Goal: Transaction & Acquisition: Purchase product/service

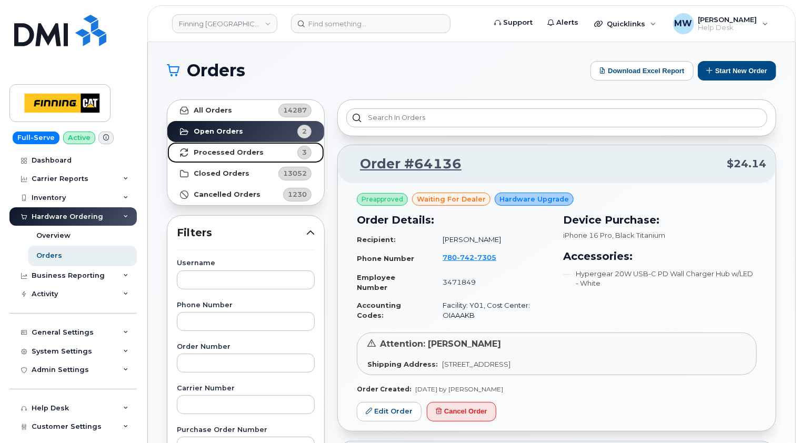
click at [217, 157] on link "Processed Orders 3" at bounding box center [245, 152] width 157 height 21
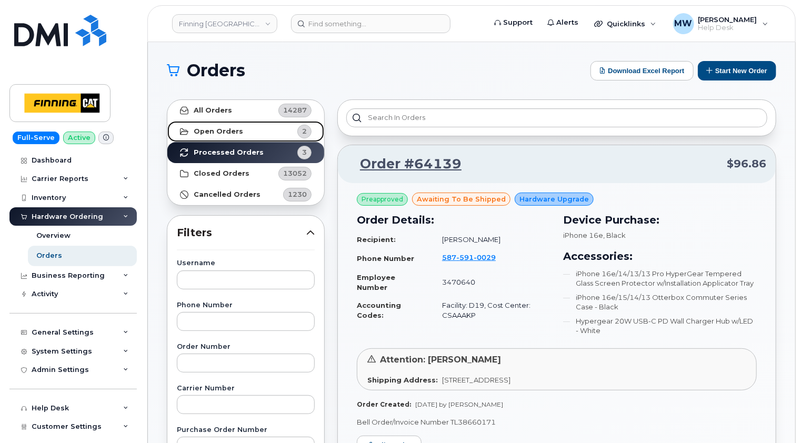
click at [213, 129] on strong "Open Orders" at bounding box center [218, 131] width 49 height 8
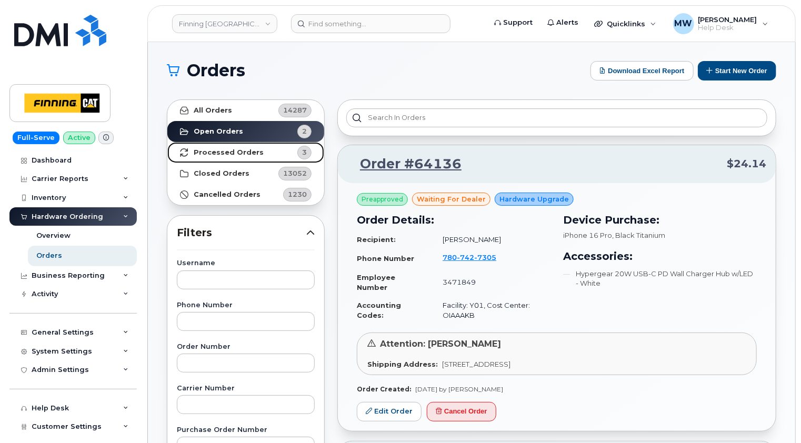
click at [222, 152] on strong "Processed Orders" at bounding box center [229, 152] width 70 height 8
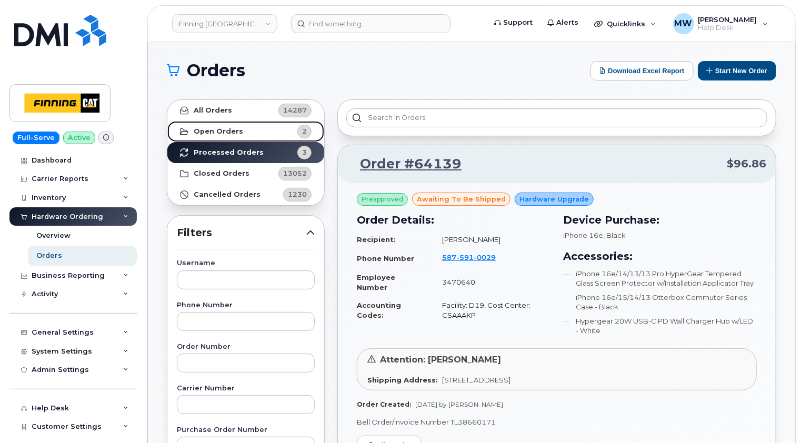
click at [225, 132] on strong "Open Orders" at bounding box center [218, 131] width 49 height 8
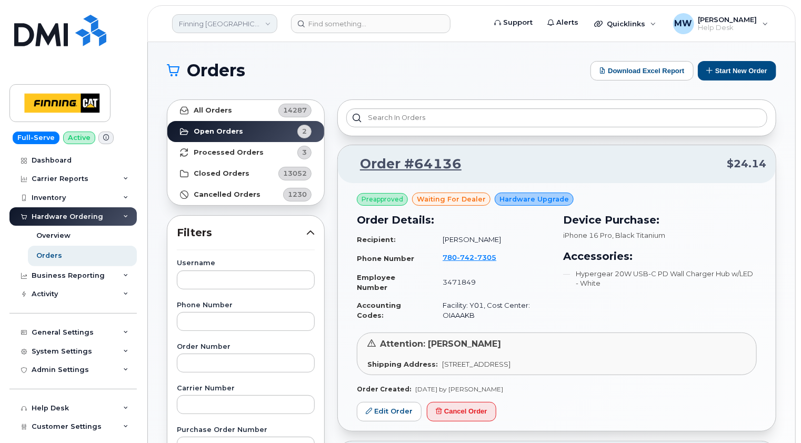
click at [239, 19] on link "Finning [GEOGRAPHIC_DATA]" at bounding box center [224, 23] width 105 height 19
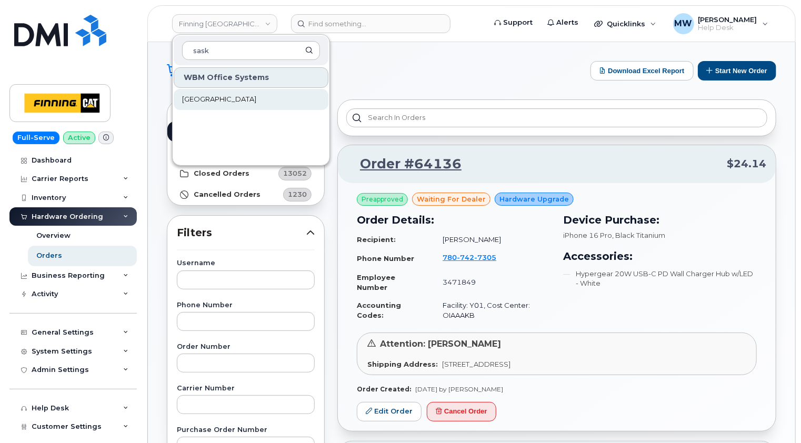
type input "sask"
click at [234, 99] on span "Saskatoon Health Region" at bounding box center [219, 99] width 74 height 11
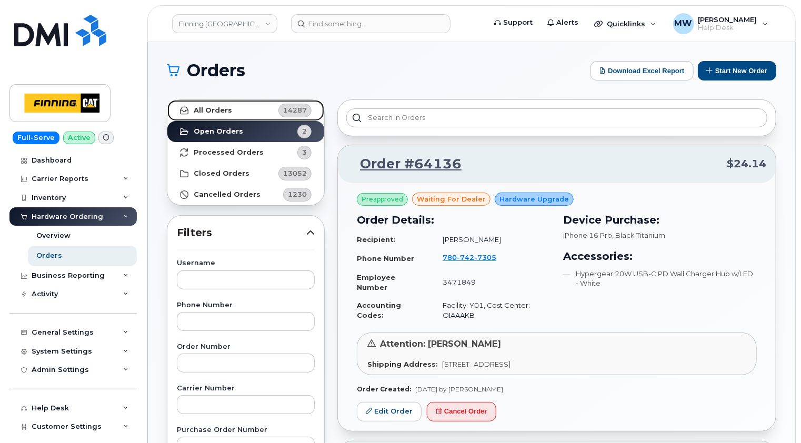
click at [220, 115] on link "All Orders 14287" at bounding box center [245, 110] width 157 height 21
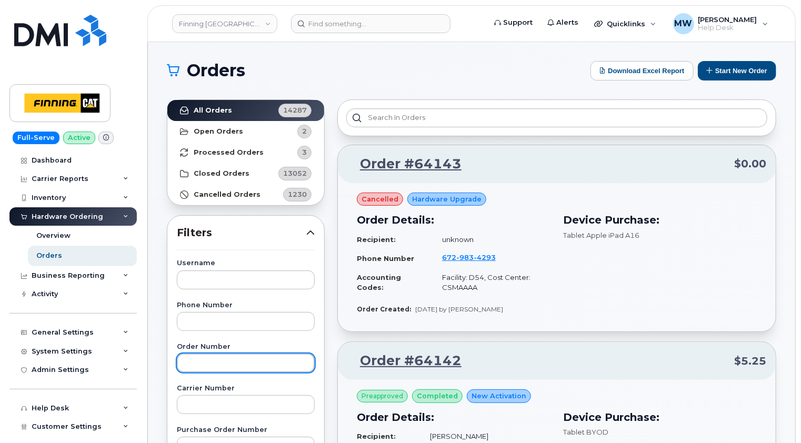
click at [225, 359] on input "text" at bounding box center [246, 363] width 138 height 19
type input "64057"
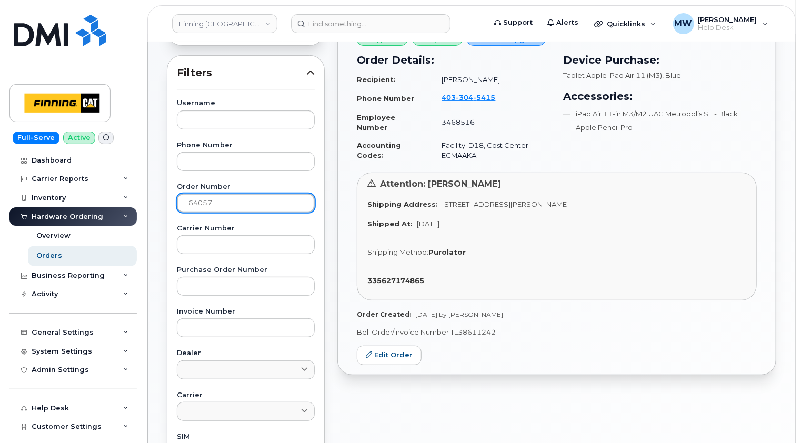
scroll to position [105, 0]
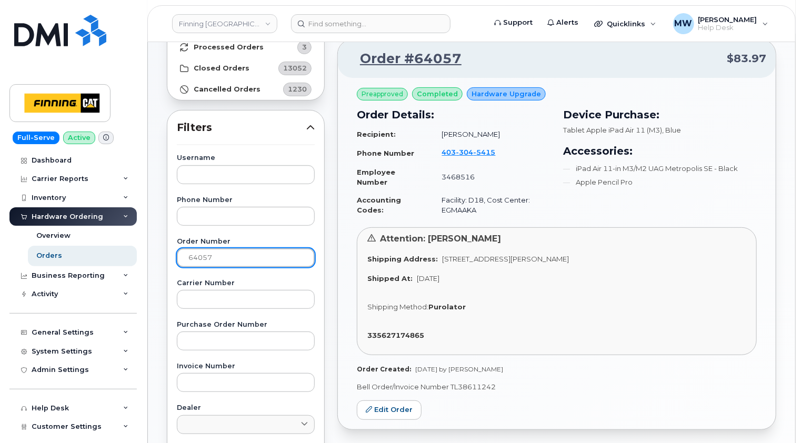
drag, startPoint x: 250, startPoint y: 255, endPoint x: 173, endPoint y: 258, distance: 77.4
click at [173, 257] on div "Username Phone Number Order Number 64057 Carrier Number Purchase Order Number I…" at bounding box center [245, 398] width 163 height 487
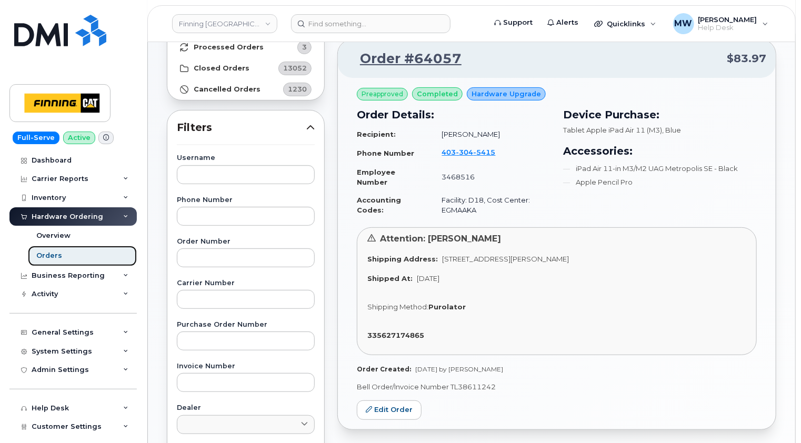
click at [54, 254] on div "Orders" at bounding box center [49, 255] width 26 height 9
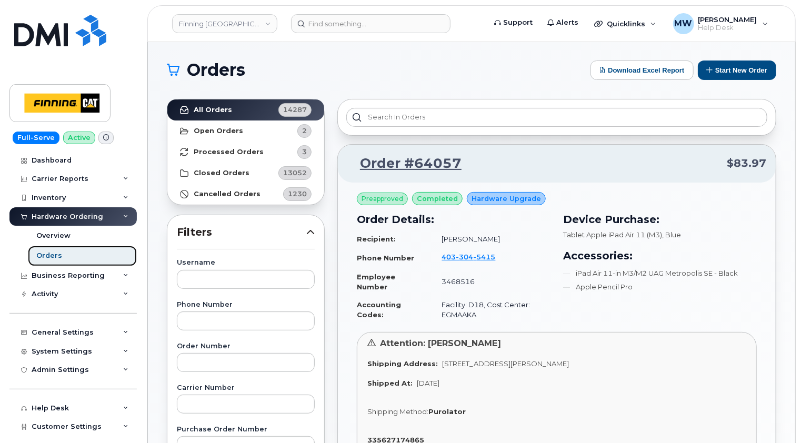
scroll to position [0, 0]
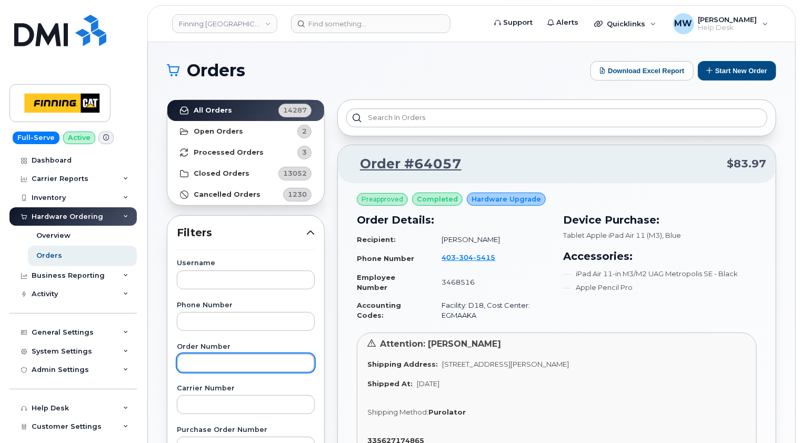
click at [229, 355] on input "text" at bounding box center [246, 363] width 138 height 19
drag, startPoint x: 252, startPoint y: 352, endPoint x: 204, endPoint y: 359, distance: 48.4
click at [204, 359] on div "Order Number 64057" at bounding box center [246, 358] width 138 height 29
drag, startPoint x: 227, startPoint y: 360, endPoint x: 169, endPoint y: 358, distance: 57.9
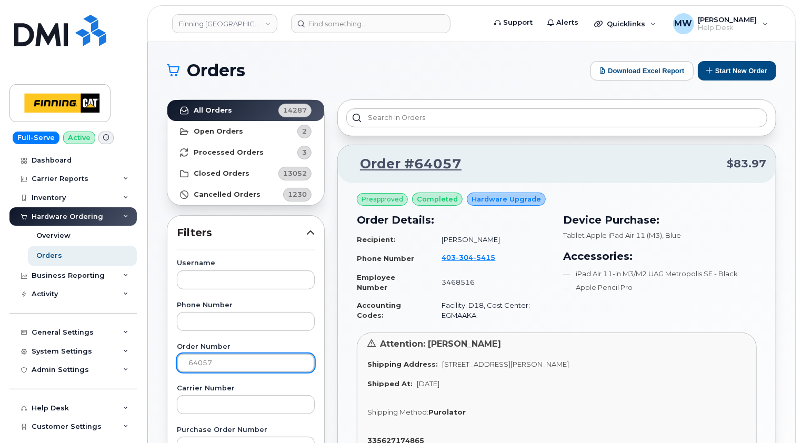
type input "64130"
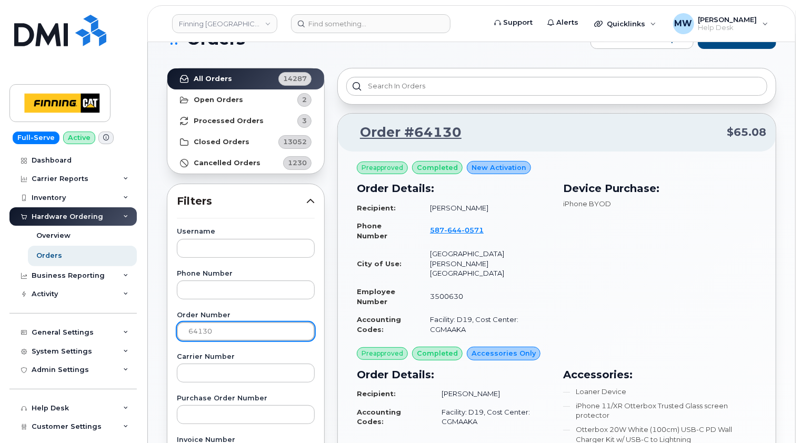
scroll to position [13, 0]
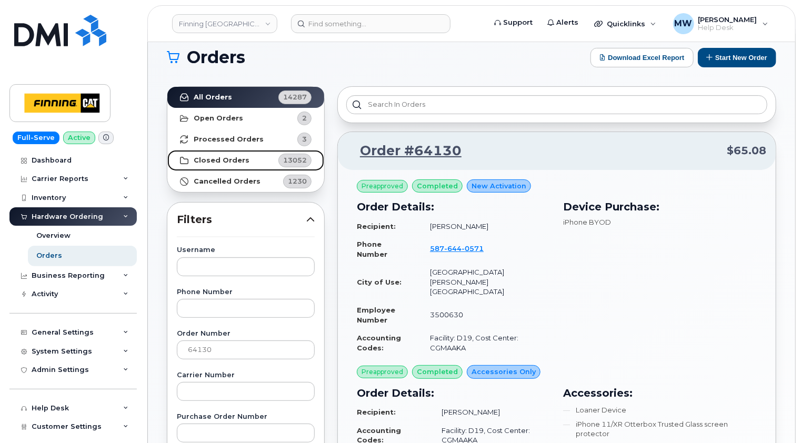
click at [219, 155] on link "Closed Orders 13052" at bounding box center [245, 160] width 157 height 21
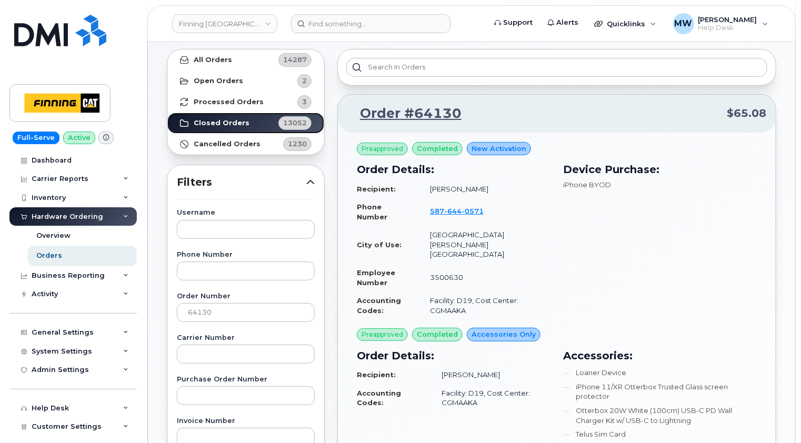
scroll to position [0, 0]
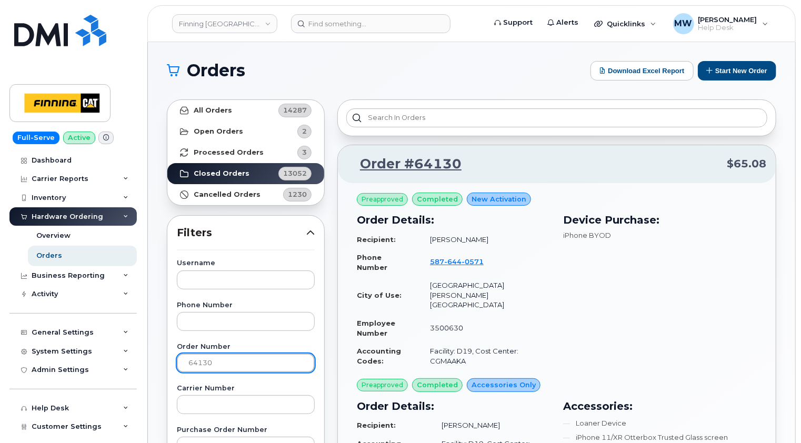
drag, startPoint x: 256, startPoint y: 364, endPoint x: 164, endPoint y: 361, distance: 92.1
click at [228, 174] on strong "Closed Orders" at bounding box center [222, 173] width 56 height 8
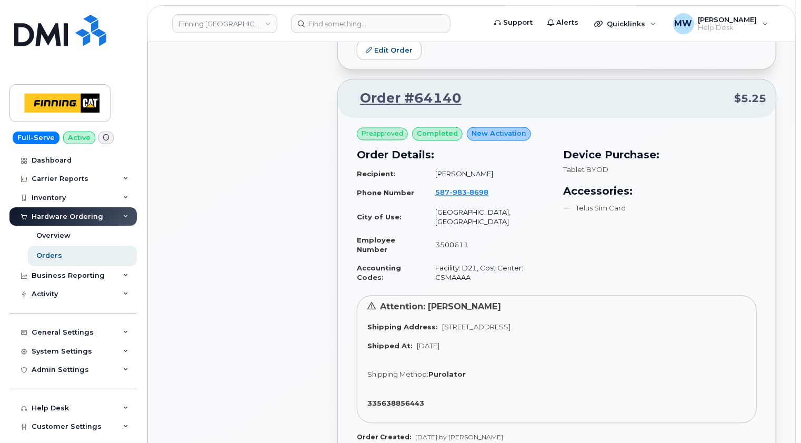
scroll to position [895, 0]
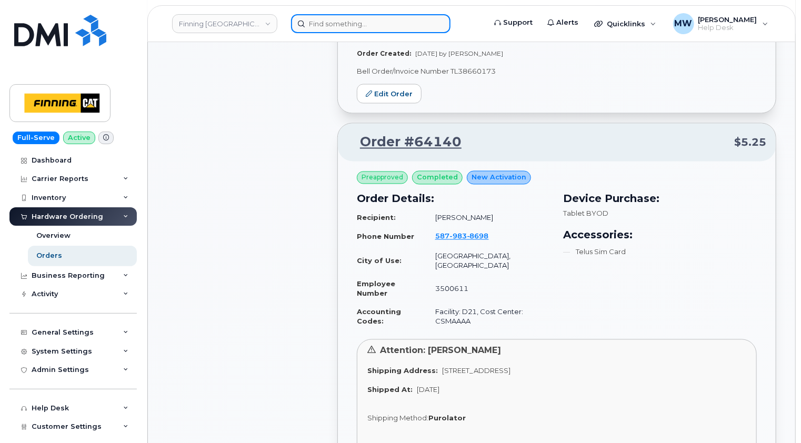
click at [359, 24] on input at bounding box center [370, 23] width 159 height 19
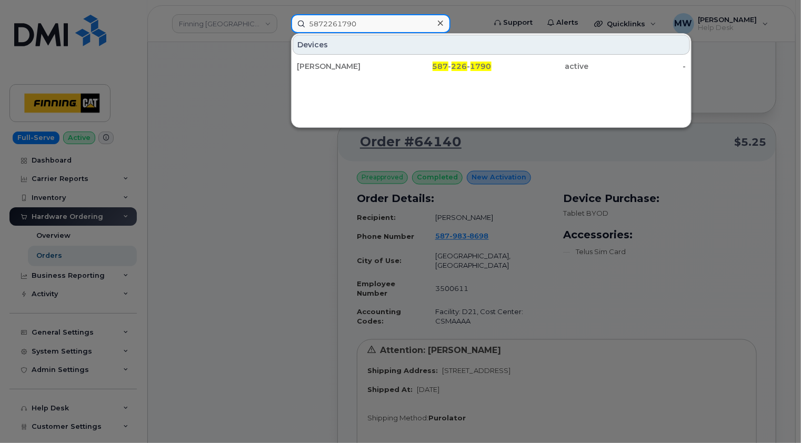
type input "5872261790"
click at [439, 22] on icon at bounding box center [440, 23] width 5 height 5
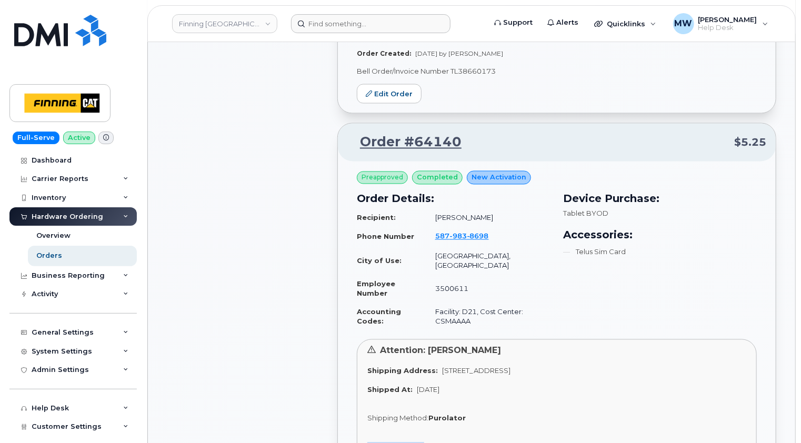
drag, startPoint x: 440, startPoint y: 399, endPoint x: 362, endPoint y: 398, distance: 78.4
click at [362, 398] on div "Attention: Tyler Briault Shipping Address: 145 Wiltshire Blvd RED DEER AB T4N 6…" at bounding box center [557, 403] width 400 height 128
copy strong "335638856443"
click at [57, 255] on div "Orders" at bounding box center [49, 255] width 26 height 9
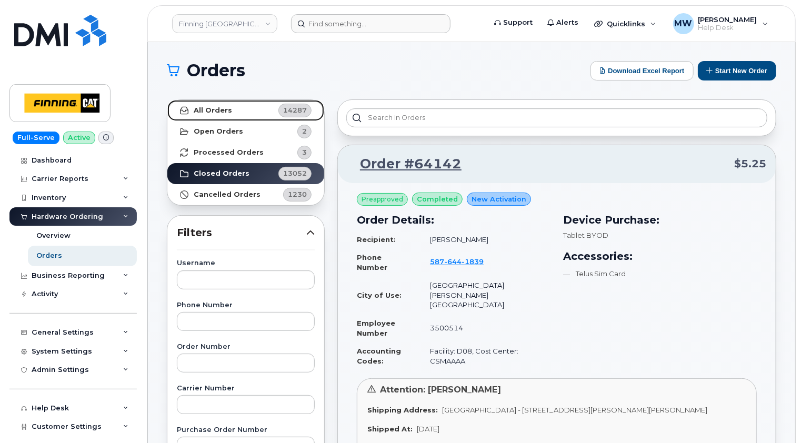
click at [217, 112] on strong "All Orders" at bounding box center [213, 110] width 38 height 8
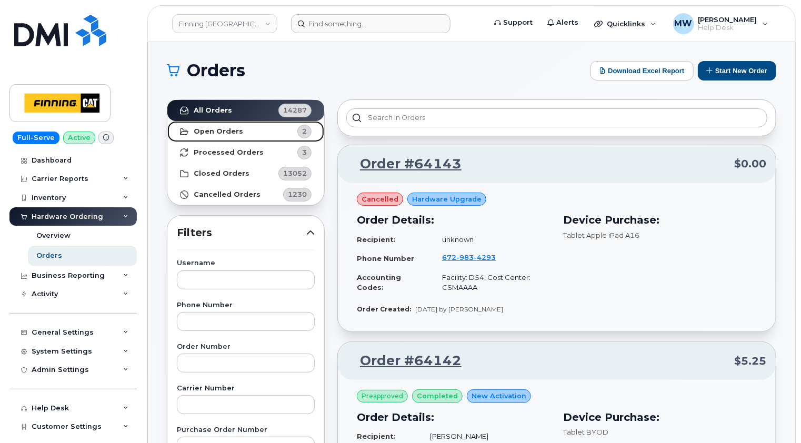
click at [217, 133] on strong "Open Orders" at bounding box center [218, 131] width 49 height 8
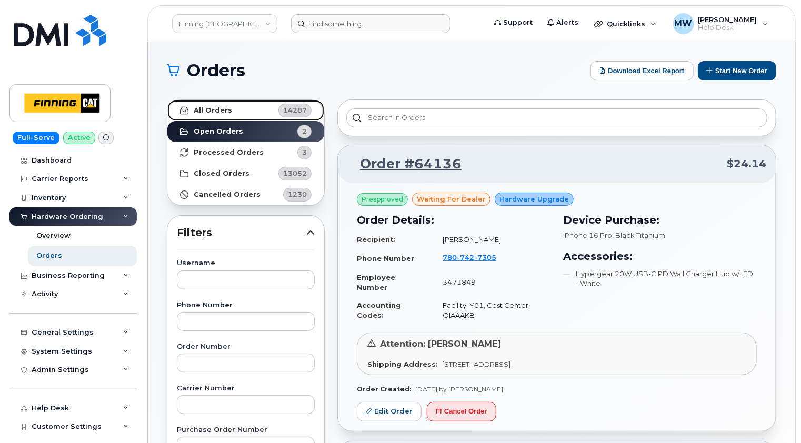
click at [225, 117] on link "All Orders 14287" at bounding box center [245, 110] width 157 height 21
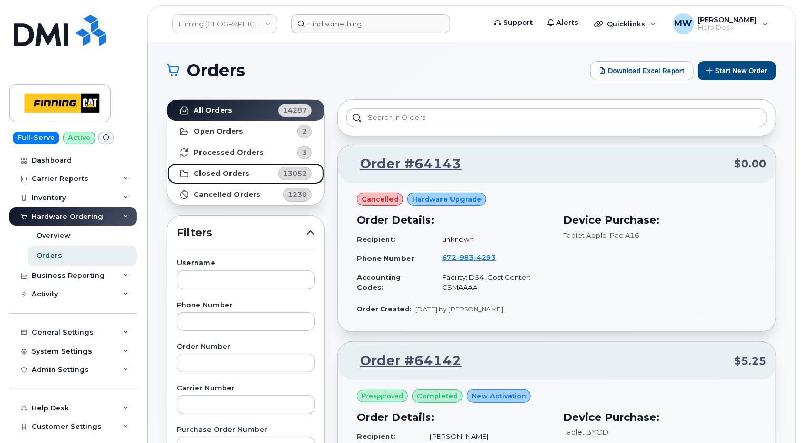
click at [219, 168] on link "Closed Orders 13052" at bounding box center [245, 173] width 157 height 21
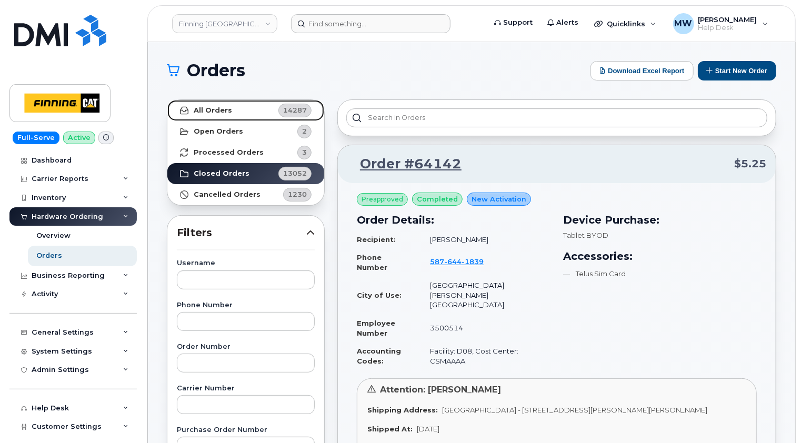
click at [215, 113] on strong "All Orders" at bounding box center [213, 110] width 38 height 8
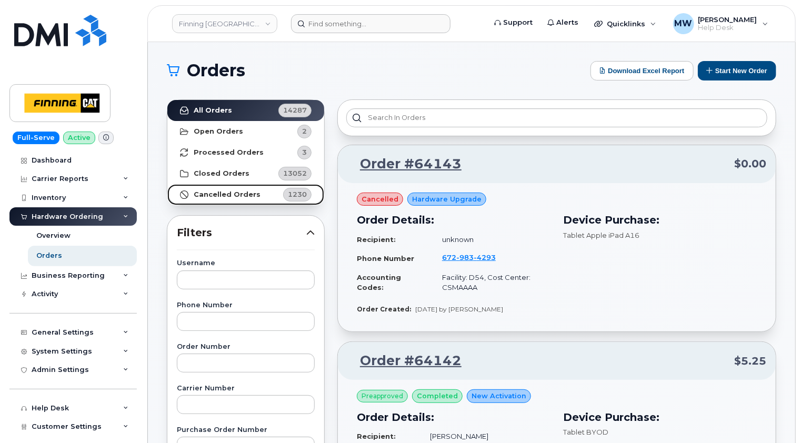
click at [226, 192] on strong "Cancelled Orders" at bounding box center [227, 194] width 67 height 8
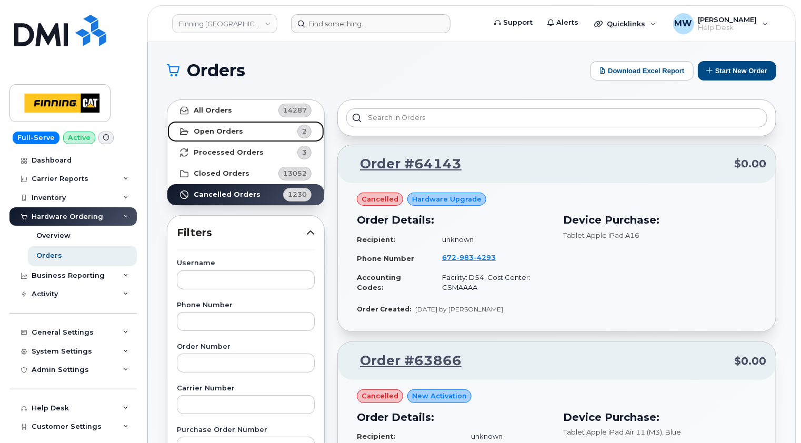
click at [219, 131] on strong "Open Orders" at bounding box center [218, 131] width 49 height 8
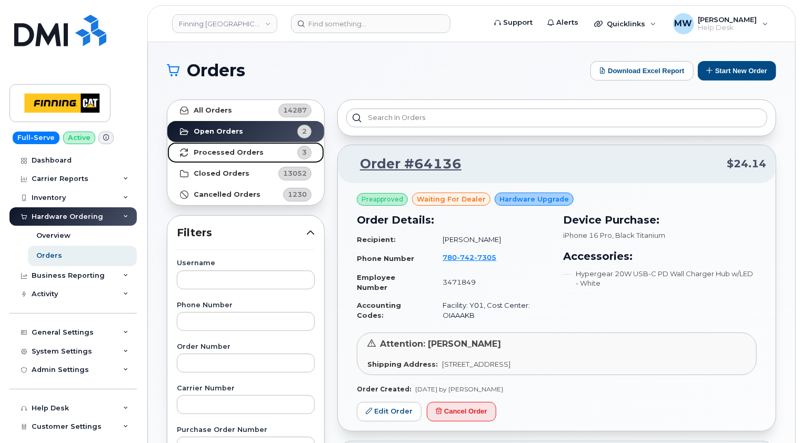
click at [220, 151] on strong "Processed Orders" at bounding box center [229, 152] width 70 height 8
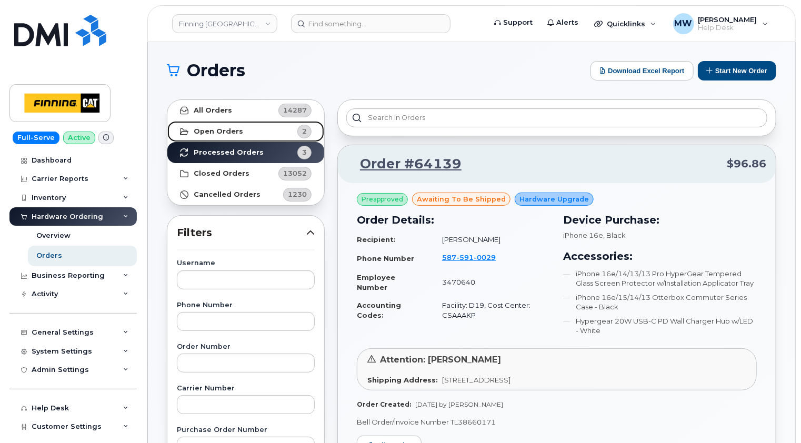
click at [223, 132] on strong "Open Orders" at bounding box center [218, 131] width 49 height 8
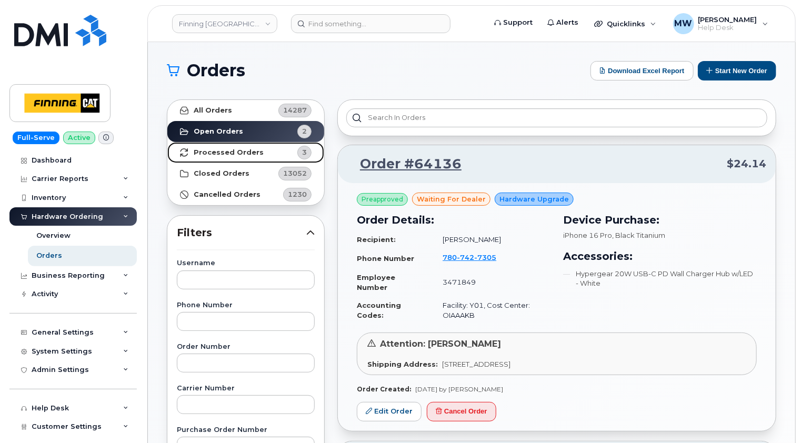
click at [223, 154] on strong "Processed Orders" at bounding box center [229, 152] width 70 height 8
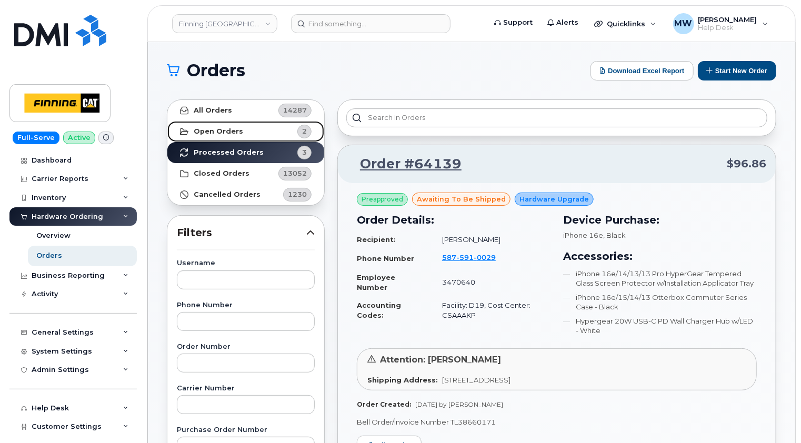
click at [228, 134] on strong "Open Orders" at bounding box center [218, 131] width 49 height 8
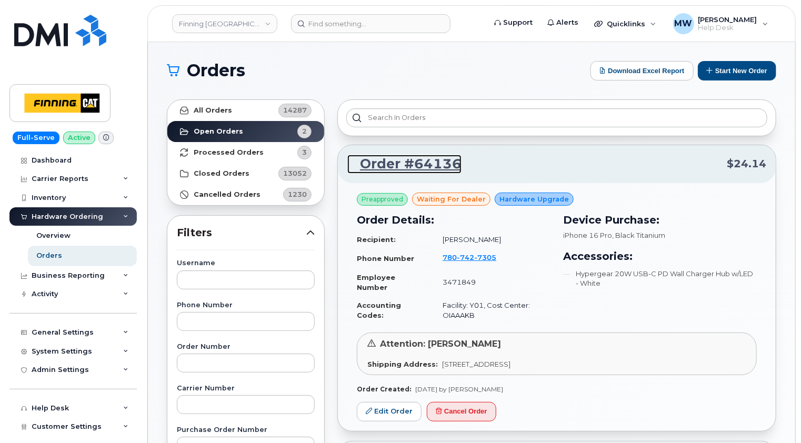
click at [425, 163] on link "Order #64136" at bounding box center [404, 164] width 114 height 19
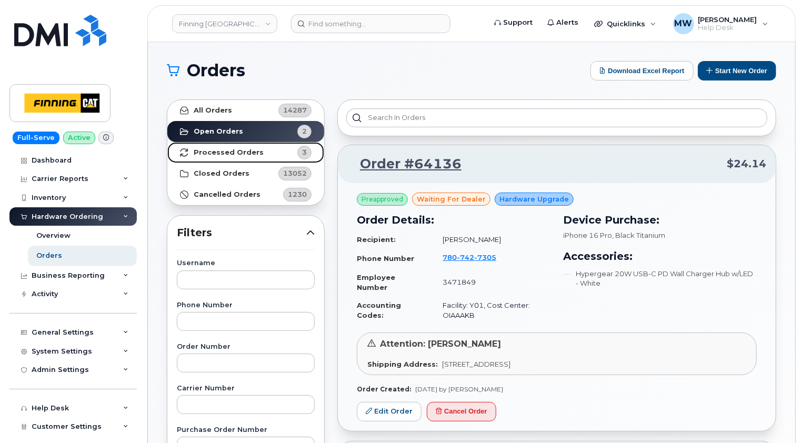
click at [243, 148] on strong "Processed Orders" at bounding box center [229, 152] width 70 height 8
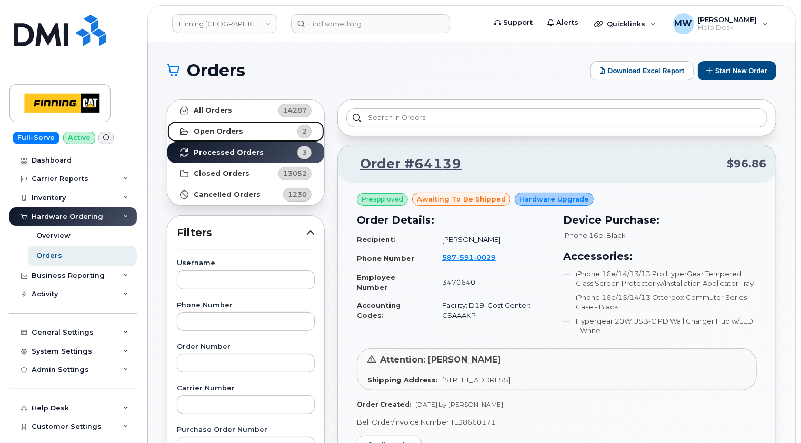
click at [219, 131] on strong "Open Orders" at bounding box center [218, 131] width 49 height 8
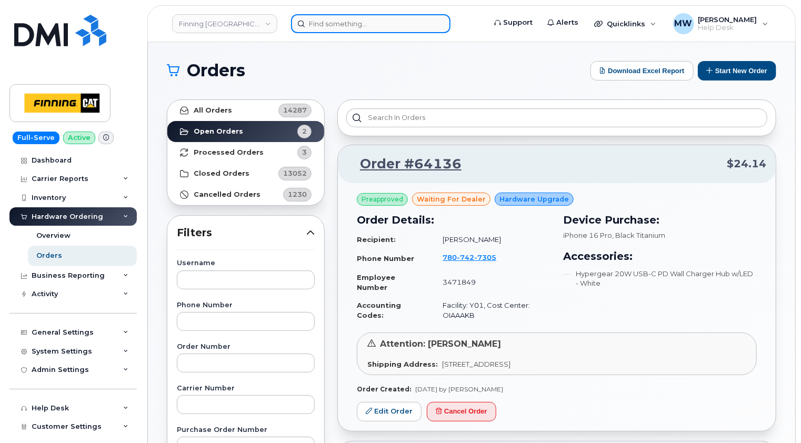
click at [366, 23] on input at bounding box center [370, 23] width 159 height 19
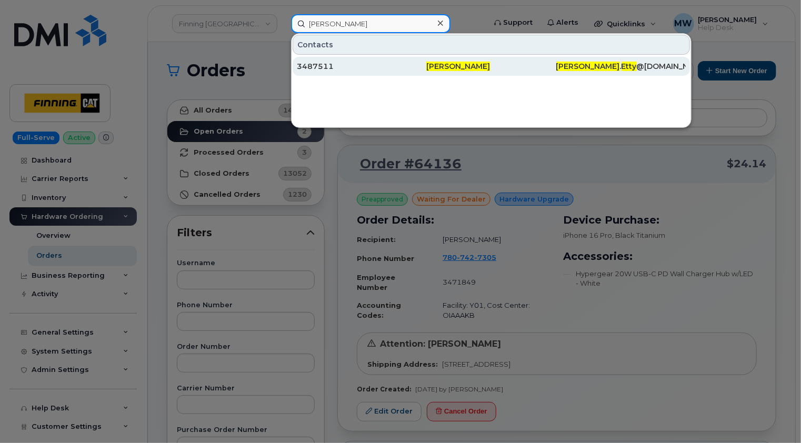
type input "patricia etty"
click at [371, 67] on div "3487511" at bounding box center [361, 66] width 129 height 11
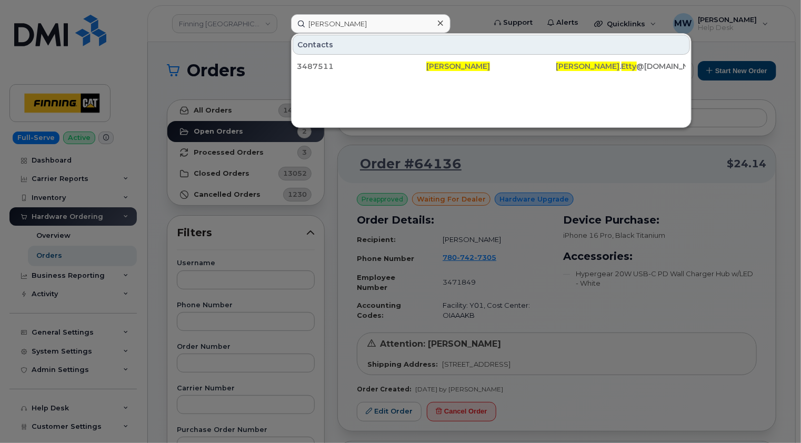
click at [441, 22] on icon at bounding box center [440, 23] width 5 height 5
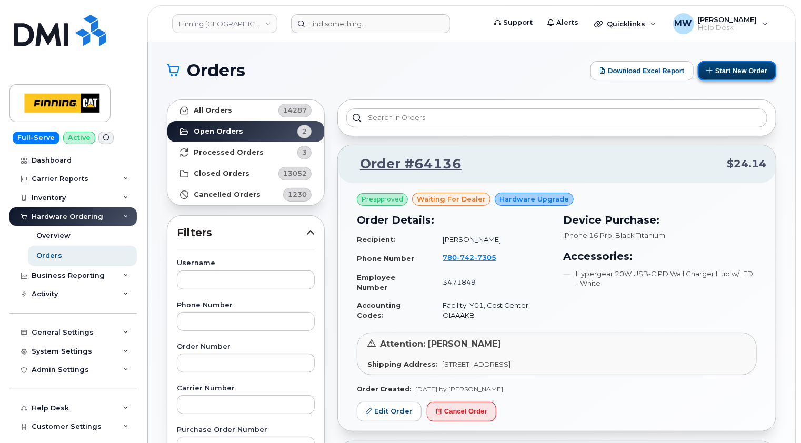
click at [757, 72] on button "Start New Order" at bounding box center [737, 70] width 78 height 19
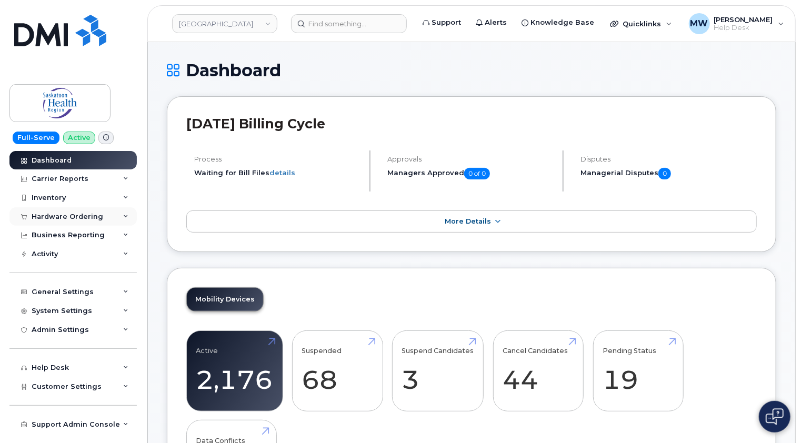
click at [94, 211] on div "Hardware Ordering" at bounding box center [72, 216] width 127 height 19
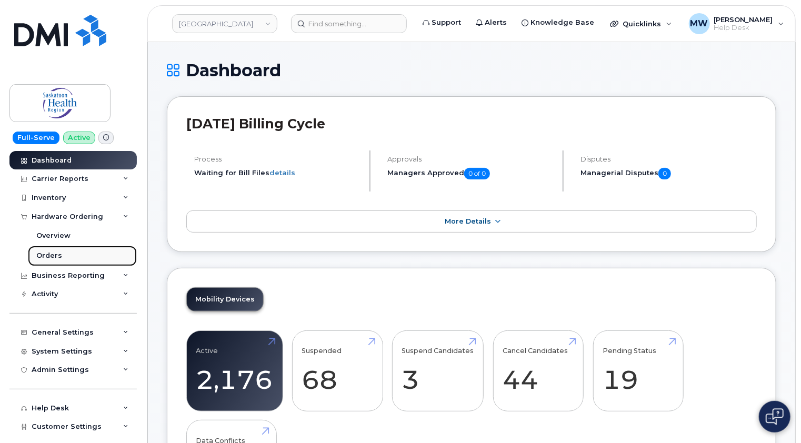
click at [57, 254] on div "Orders" at bounding box center [49, 255] width 26 height 9
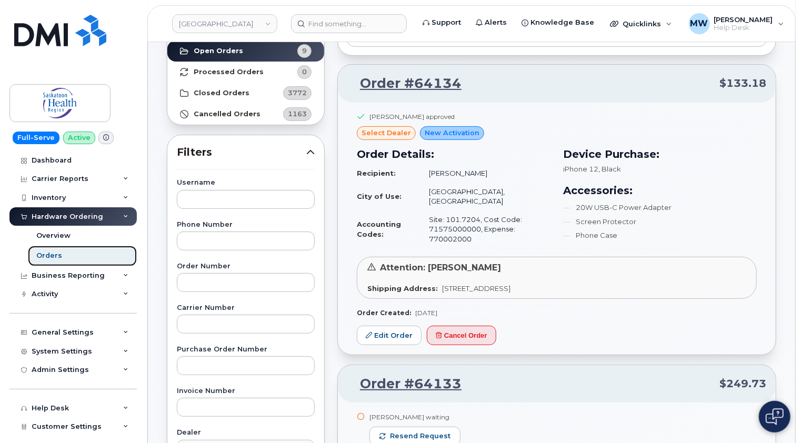
scroll to position [105, 0]
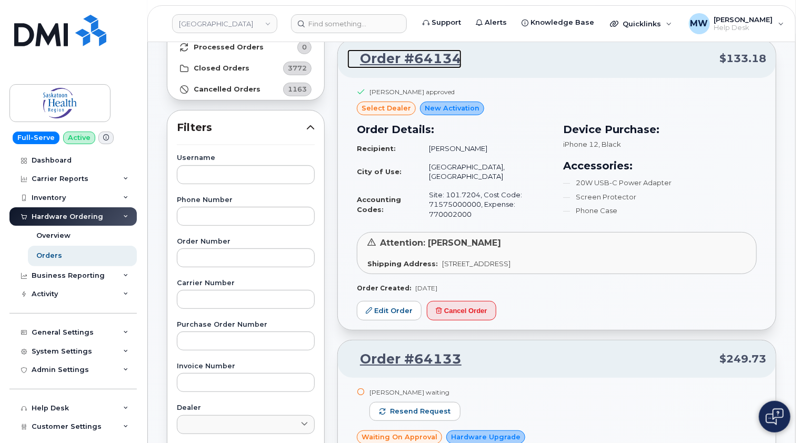
click at [421, 56] on link "Order #64134" at bounding box center [404, 58] width 114 height 19
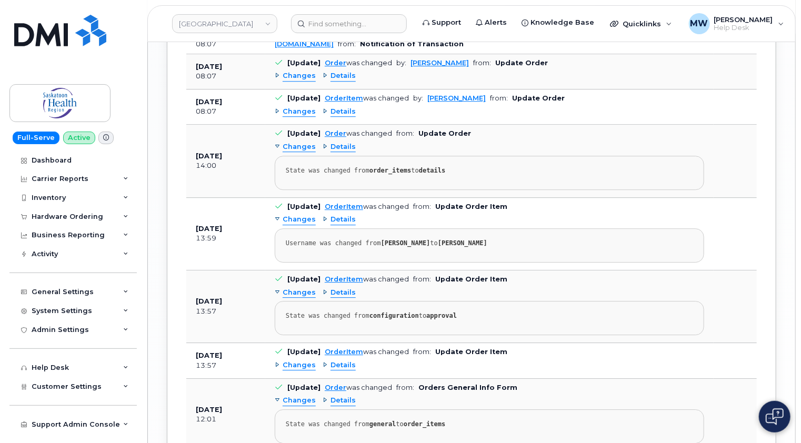
scroll to position [1526, 0]
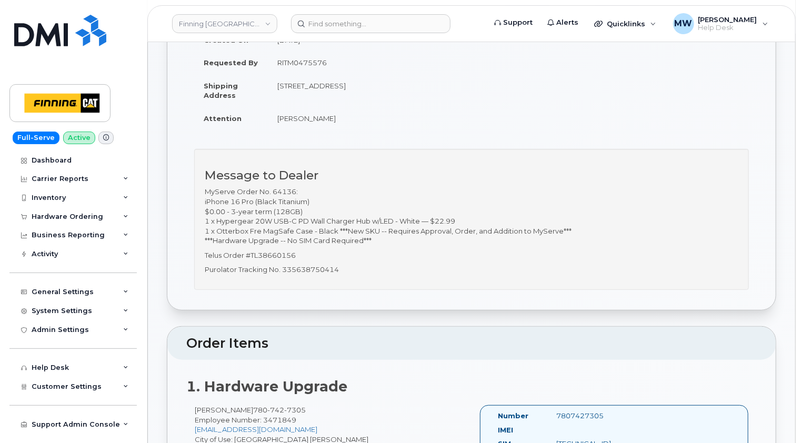
scroll to position [158, 0]
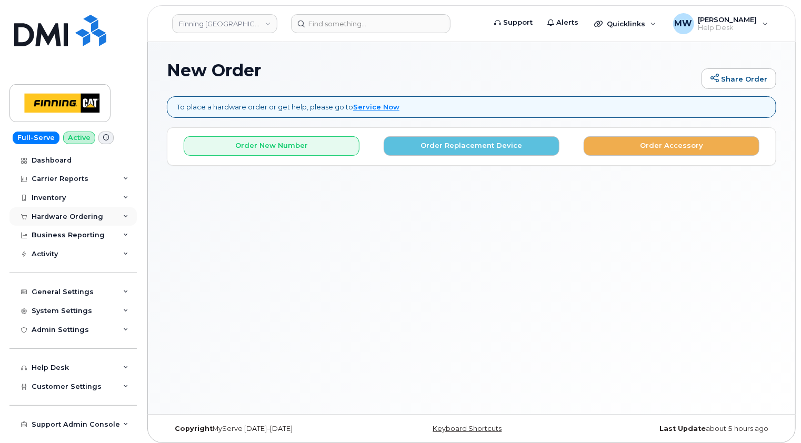
click at [85, 215] on div "Hardware Ordering" at bounding box center [68, 217] width 72 height 8
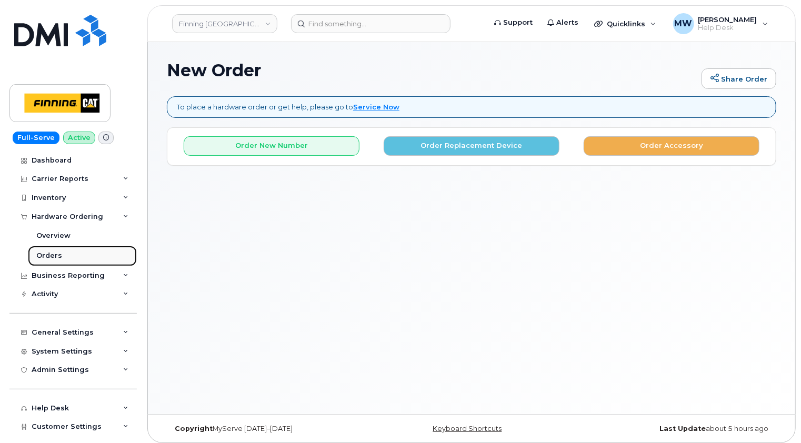
drag, startPoint x: 42, startPoint y: 251, endPoint x: 47, endPoint y: 247, distance: 6.9
click at [42, 251] on div "Orders" at bounding box center [49, 255] width 26 height 9
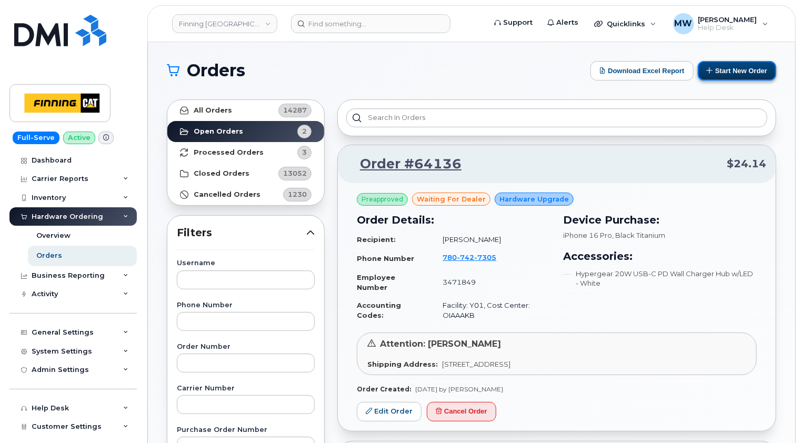
click at [749, 69] on button "Start New Order" at bounding box center [737, 70] width 78 height 19
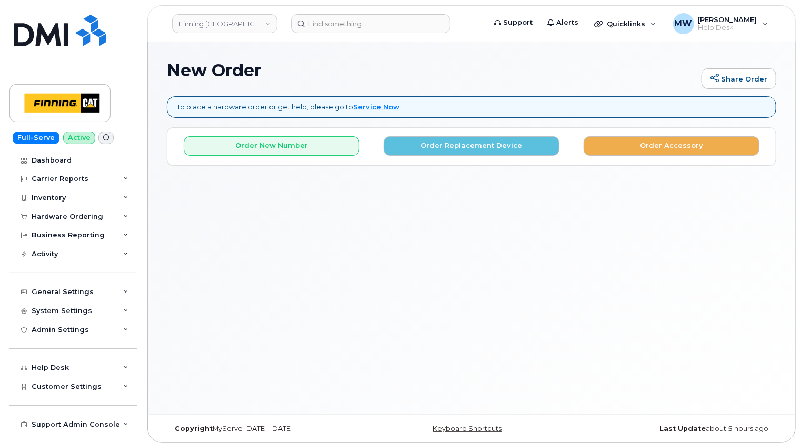
click at [502, 58] on div "New Order Share Order To place a hardware order or get help, please go to Servi…" at bounding box center [471, 228] width 647 height 373
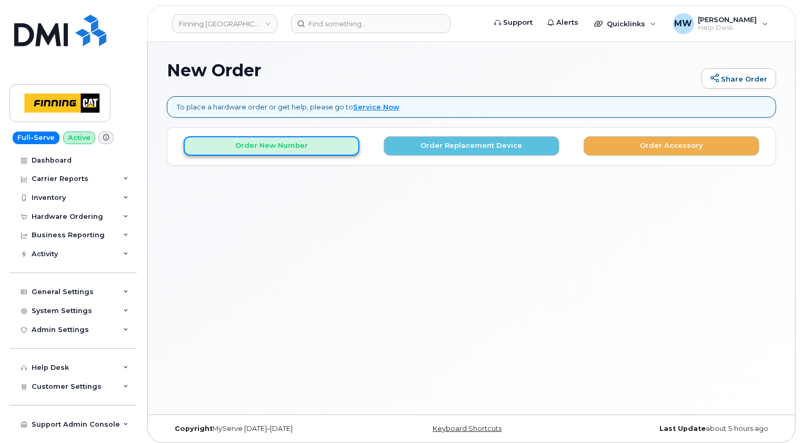
click at [253, 148] on button "Order New Number" at bounding box center [272, 145] width 176 height 19
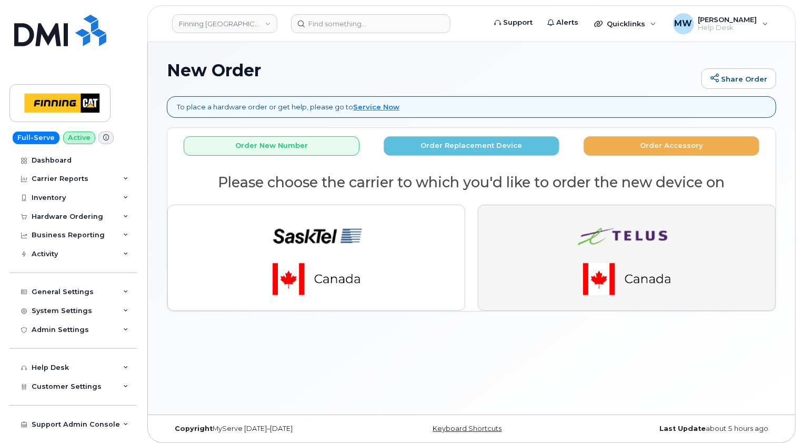
click at [696, 240] on img "button" at bounding box center [626, 258] width 147 height 88
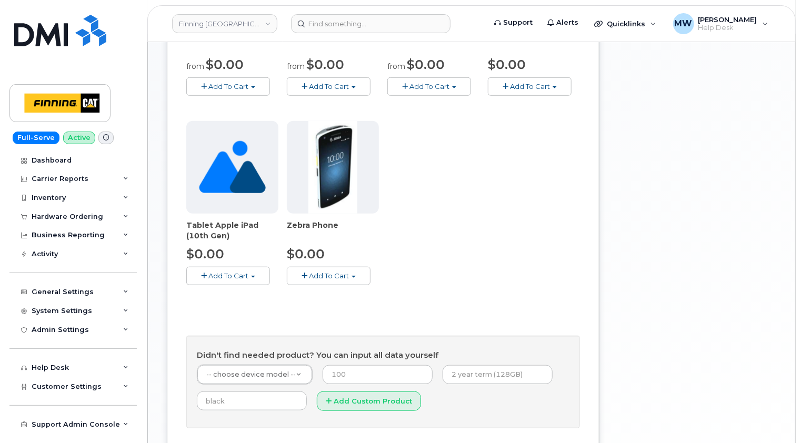
scroll to position [368, 0]
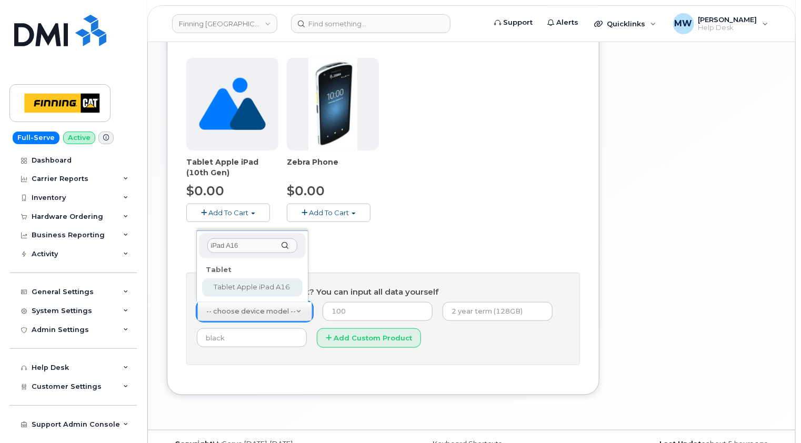
type input "iPad A16"
select select "2887"
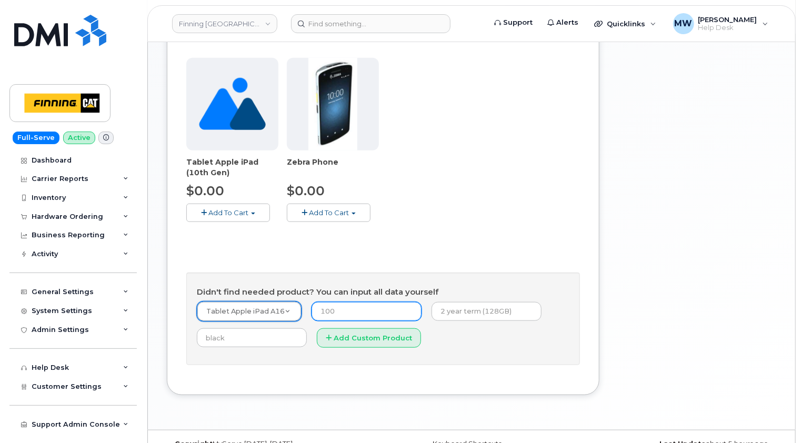
click at [356, 306] on input "number" at bounding box center [367, 311] width 110 height 19
type input "0.00"
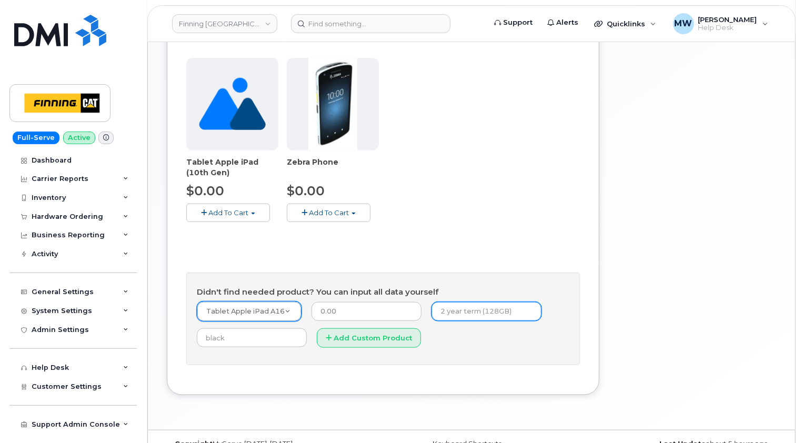
click at [438, 310] on input "text" at bounding box center [486, 311] width 110 height 19
type input "Outright Purchase (128GB)"
click at [266, 336] on input "text" at bounding box center [252, 337] width 110 height 19
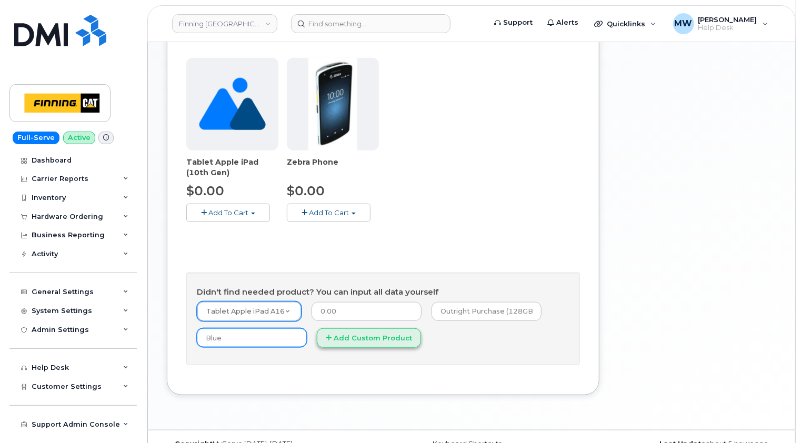
type input "Blue"
click at [386, 335] on button "Add Custom Product" at bounding box center [369, 337] width 104 height 19
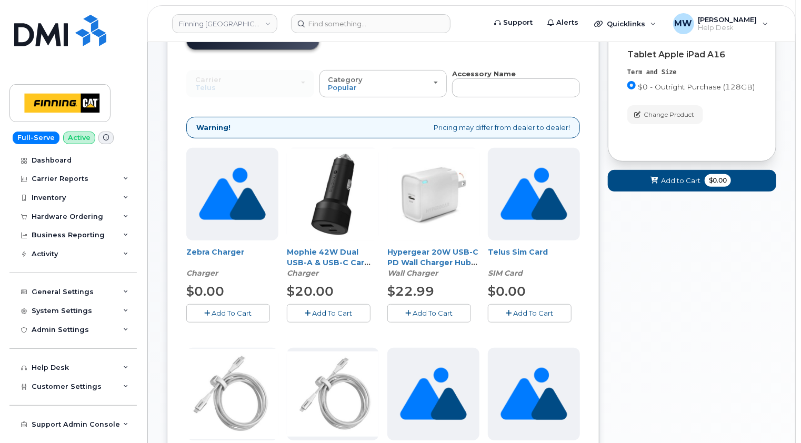
scroll to position [53, 0]
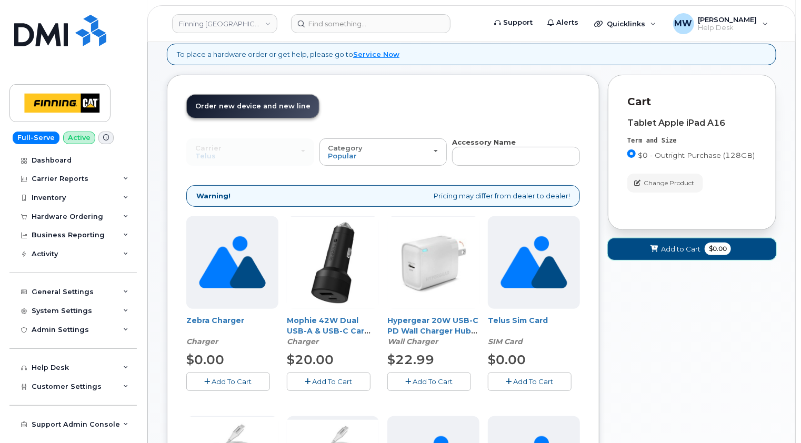
click at [682, 247] on span "Add to Cart" at bounding box center [680, 249] width 39 height 10
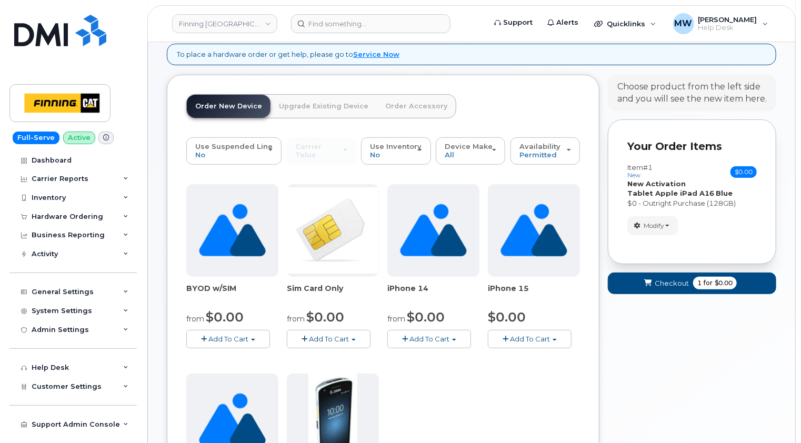
click at [397, 104] on link "Order Accessory" at bounding box center [416, 106] width 79 height 23
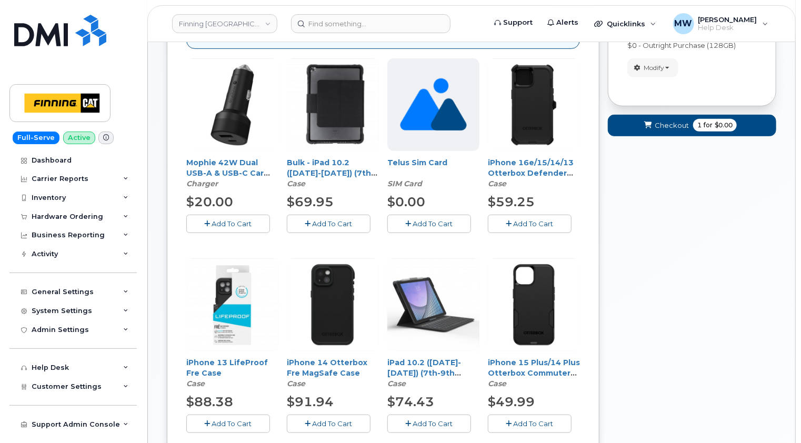
scroll to position [0, 0]
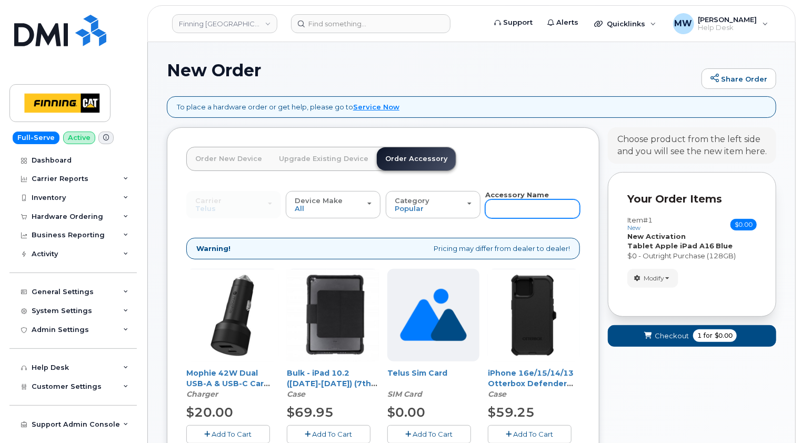
click at [510, 209] on input "text" at bounding box center [532, 208] width 95 height 19
type input "ipad"
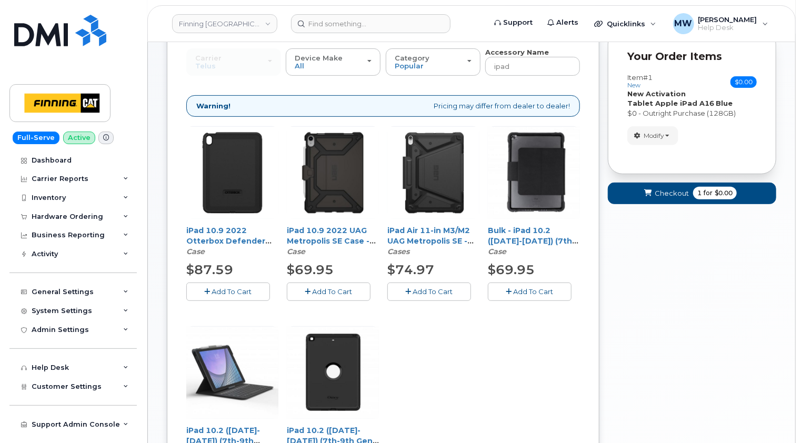
scroll to position [158, 0]
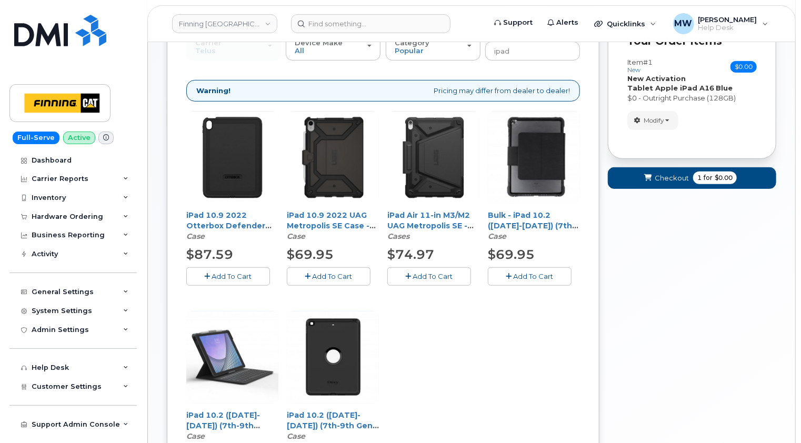
click at [233, 275] on span "Add To Cart" at bounding box center [232, 276] width 40 height 8
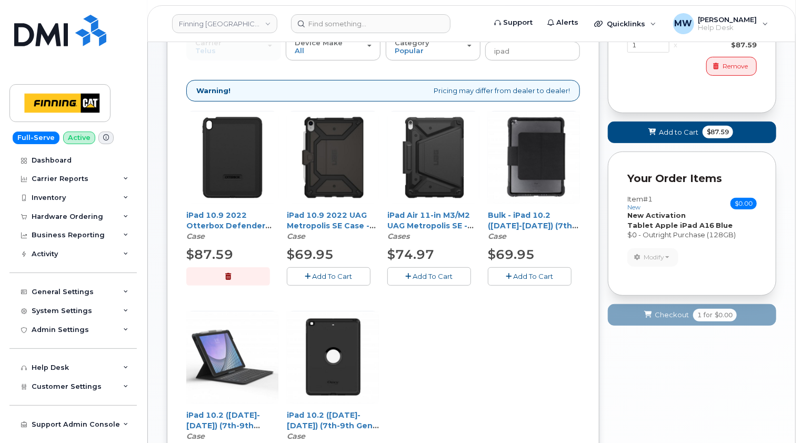
scroll to position [53, 0]
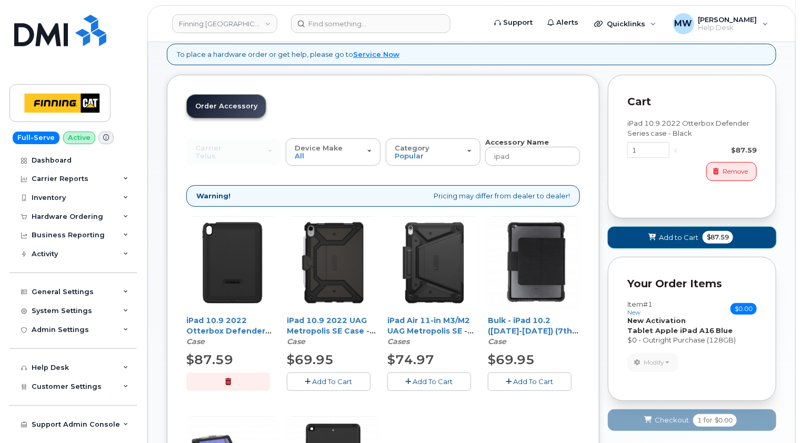
click at [666, 236] on span "Add to Cart" at bounding box center [678, 238] width 39 height 10
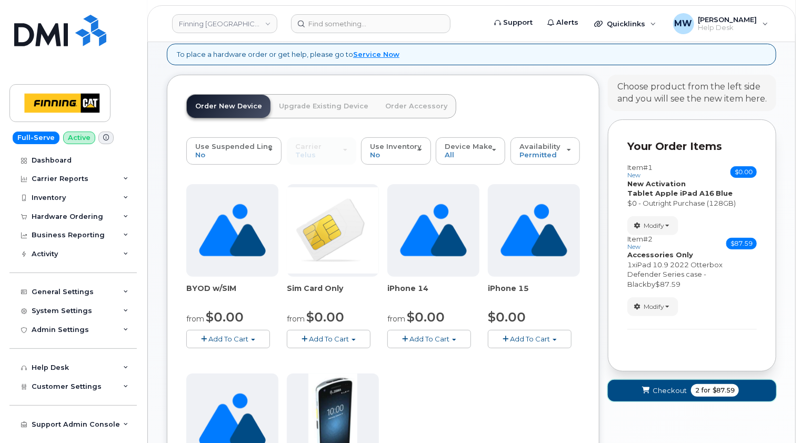
click at [668, 389] on span "Checkout" at bounding box center [670, 391] width 34 height 10
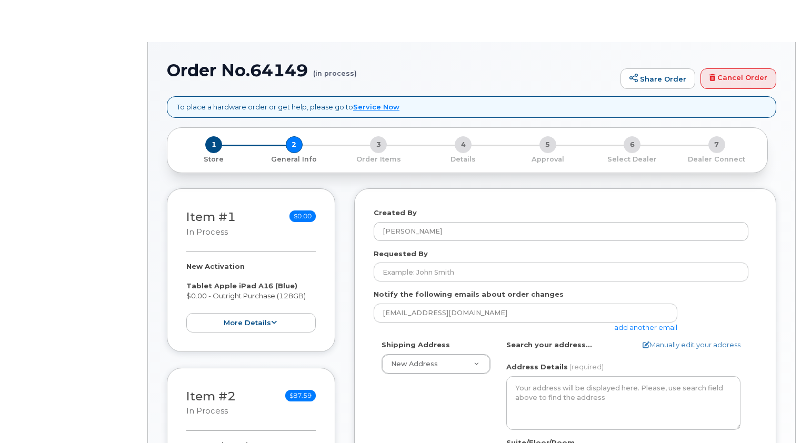
select select
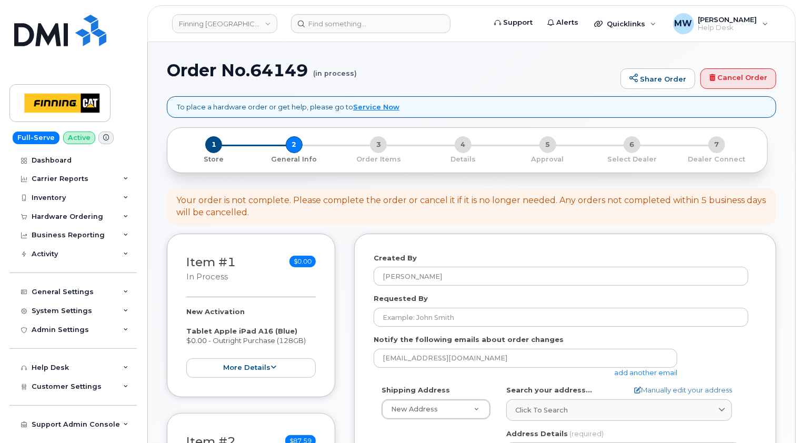
scroll to position [53, 0]
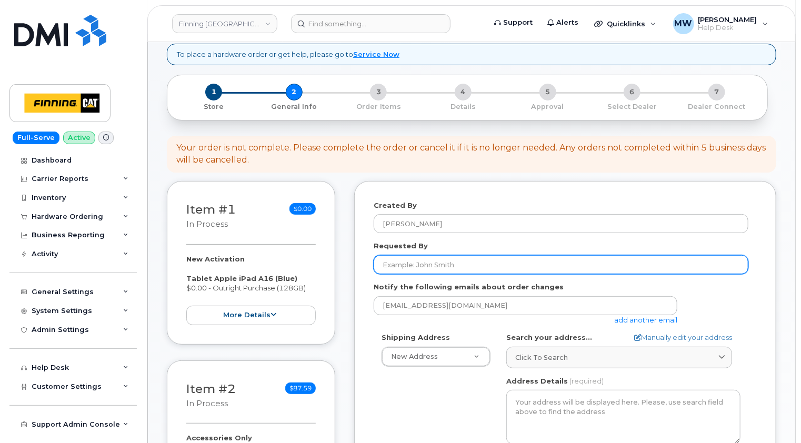
click at [465, 264] on input "Requested By" at bounding box center [561, 264] width 375 height 19
paste input "RITM0483203"
type input "RITM0483203"
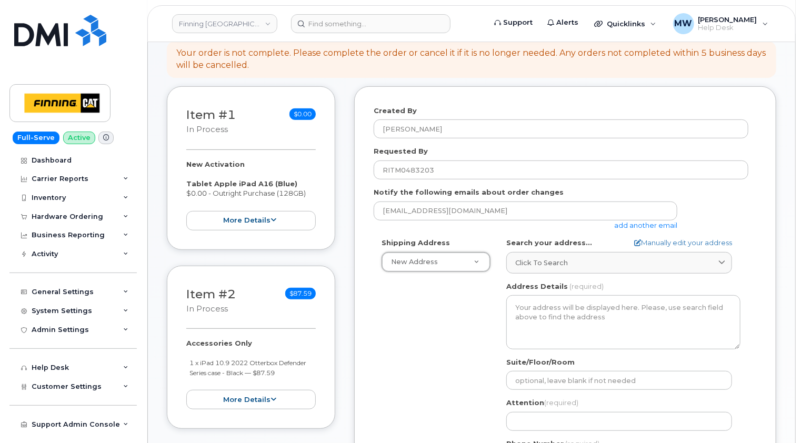
scroll to position [210, 0]
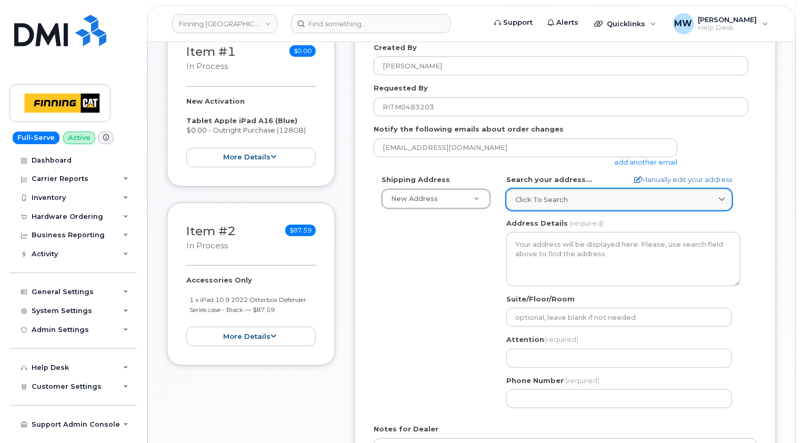
click at [555, 198] on span "Click to search" at bounding box center [541, 200] width 53 height 10
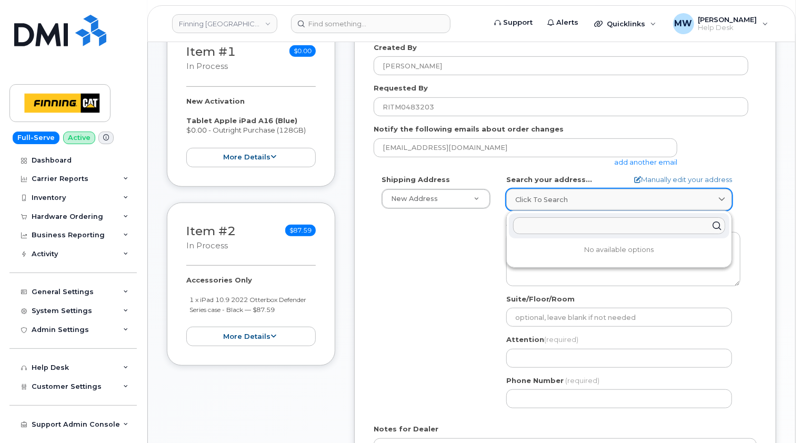
paste input "7601 99 St."
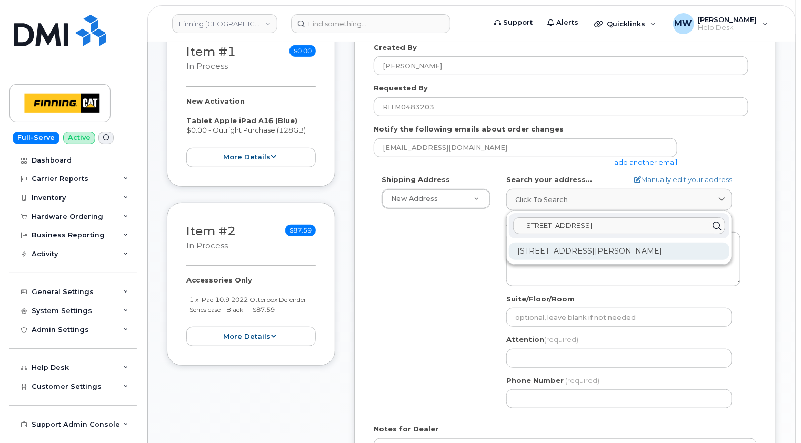
type input "7601 99 St."
click at [599, 252] on div "7601 99 St Clairmont AB T8X 5B1" at bounding box center [619, 251] width 220 height 17
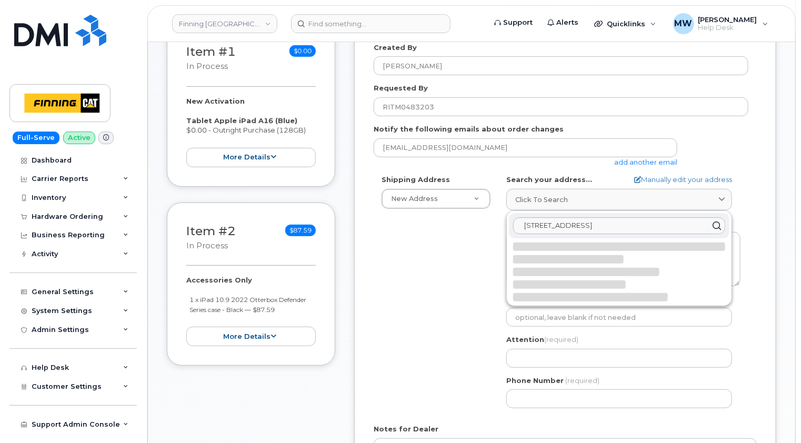
select select
type textarea "7601 99 St CLAIRMONT AB T8X 5B1 CANADA"
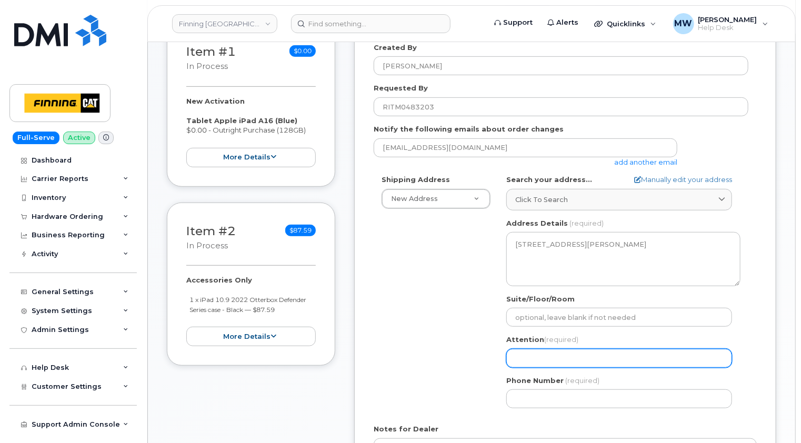
click at [546, 356] on input "Attention (required)" at bounding box center [619, 358] width 226 height 19
select select
type input "P"
select select
type input "Pa"
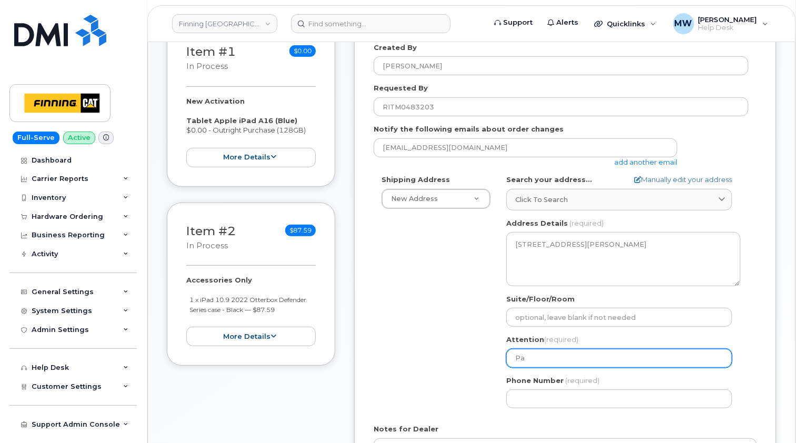
select select
type input "Par"
select select
type input "Pa"
select select
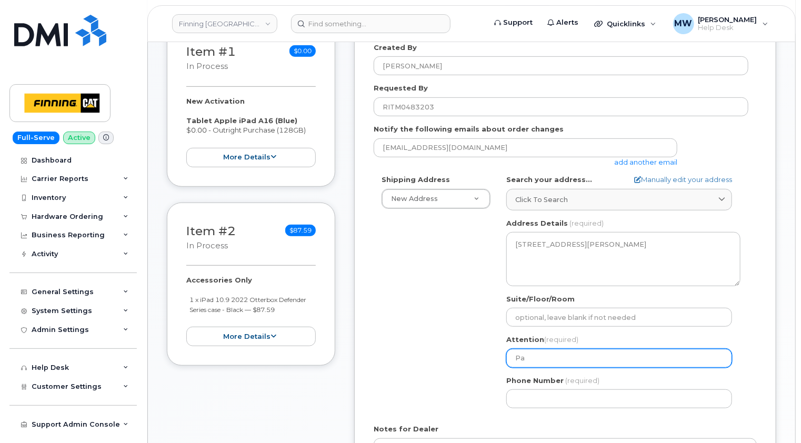
type input "Pat"
select select
type input "Patr"
select select
type input "Patri"
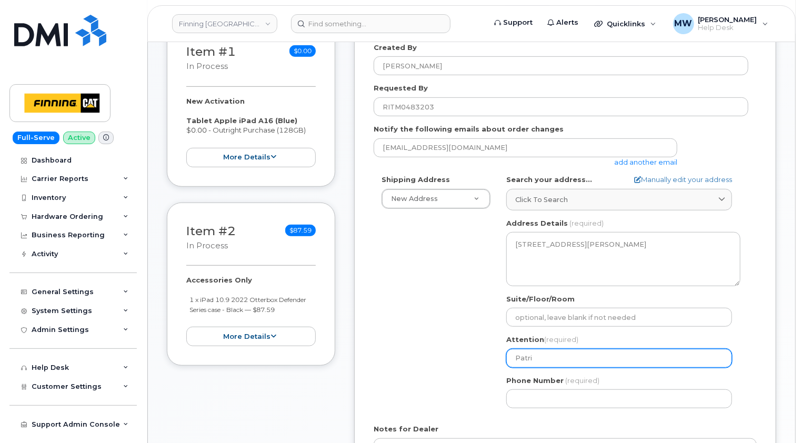
select select
type input "Patric"
select select
type input "Patrici"
select select
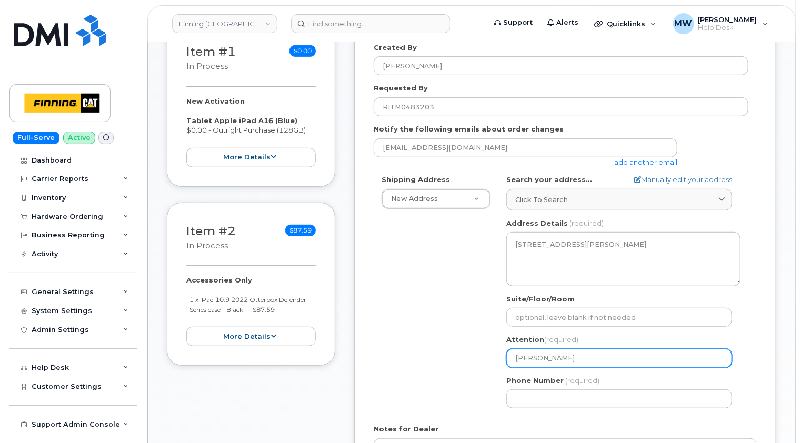
type input "Patricia"
select select
type input "Patricia E"
select select
type input "Patricia Et"
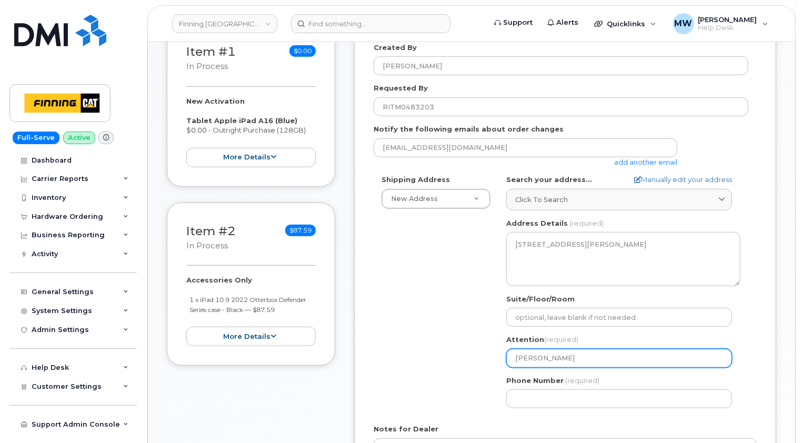
select select
type input "Patricia Ett"
select select
type input "[PERSON_NAME]"
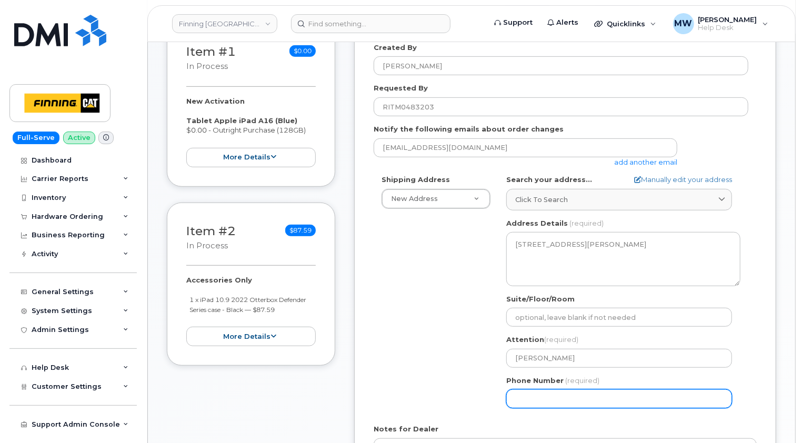
click at [553, 394] on input "Phone Number" at bounding box center [619, 398] width 226 height 19
paste input "7808312600"
select select
type input "7808312600"
click at [756, 382] on div "Shipping Address New Address New Address 10760A Henri-Bourassa E Blvd 8051 18 A…" at bounding box center [565, 296] width 383 height 242
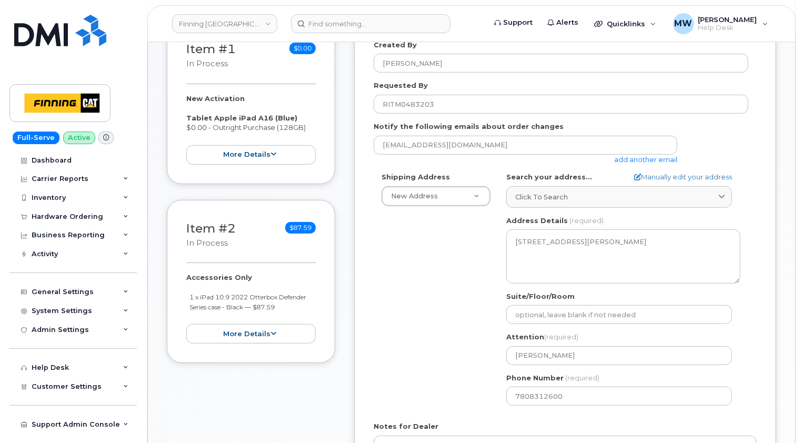
scroll to position [158, 0]
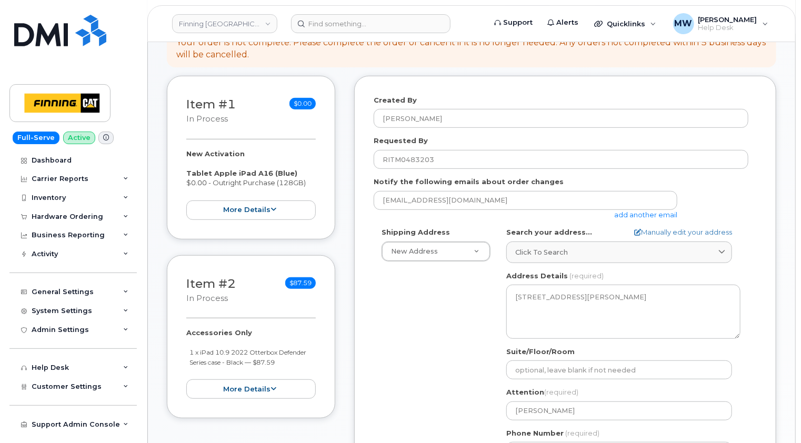
drag, startPoint x: 312, startPoint y: 185, endPoint x: 179, endPoint y: 173, distance: 133.2
click at [179, 173] on div "Item #1 in process $0.00 New Activation Tablet Apple iPad A16 (Blue) $0.00 - Ou…" at bounding box center [251, 158] width 168 height 164
copy div "Tablet Apple iPad A16 (Blue) $0.00 - Outright Purchase (128GB)"
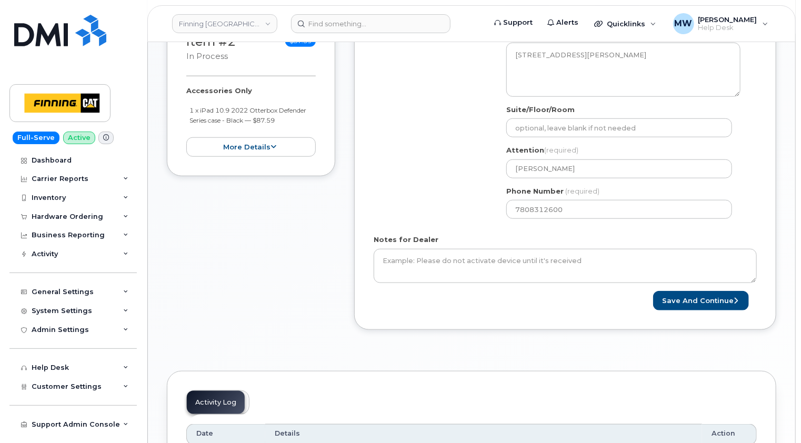
scroll to position [421, 0]
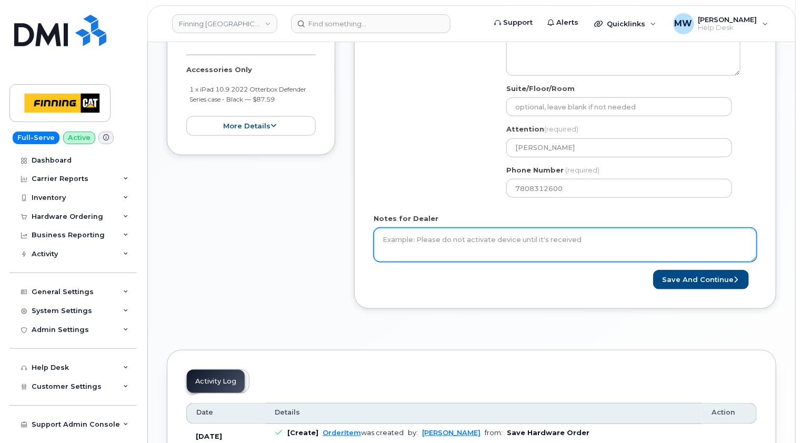
click at [457, 238] on textarea "Notes for Dealer" at bounding box center [565, 245] width 383 height 35
paste textarea "Tablet Apple iPad A16 (Blue) $0.00 - Outright Purchase (128GB)"
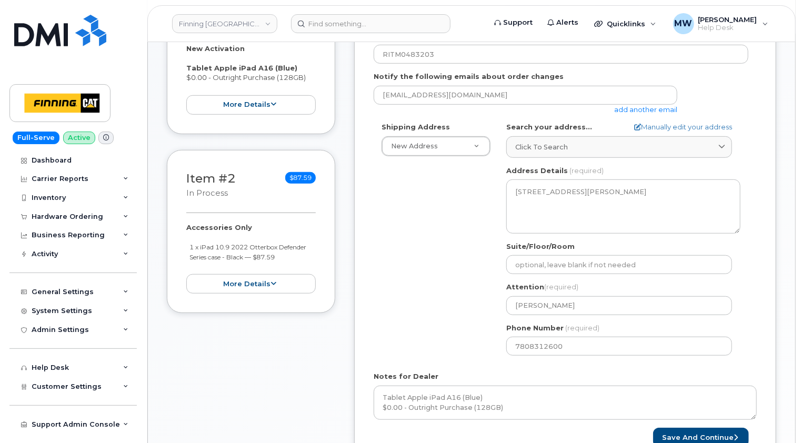
drag, startPoint x: 290, startPoint y: 256, endPoint x: 188, endPoint y: 246, distance: 102.6
click at [188, 246] on ul "1 x iPad 10.9 2022 Otterbox Defender Series case - Black — $87.59" at bounding box center [250, 251] width 129 height 19
copy small "1 x iPad 10.9 2022 Otterbox Defender Series case - Black — $87.59"
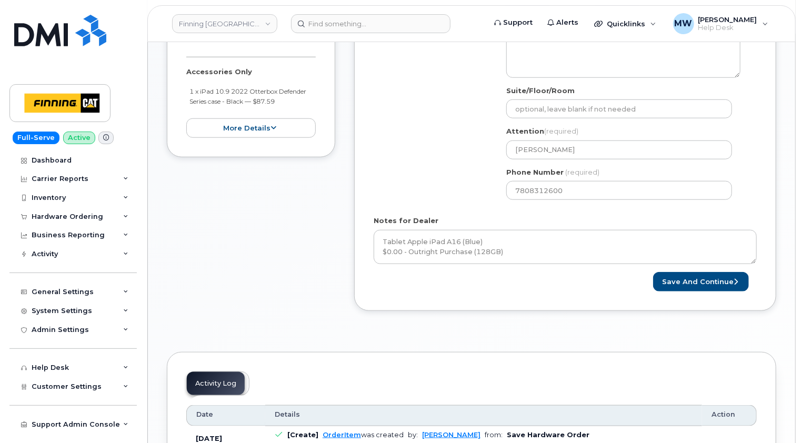
scroll to position [421, 0]
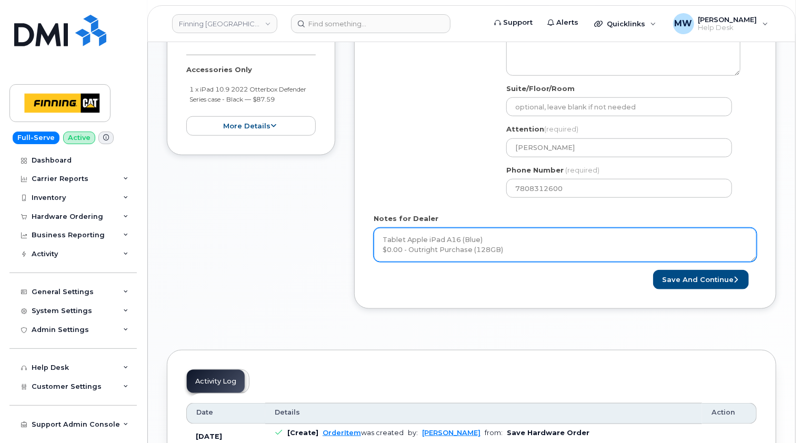
click at [522, 246] on textarea "Tablet Apple iPad A16 (Blue) $0.00 - Outright Purchase (128GB)" at bounding box center [565, 245] width 383 height 35
paste textarea "1 x iPad 10.9 2022 Otterbox Defender Series case - Black — $87.59"
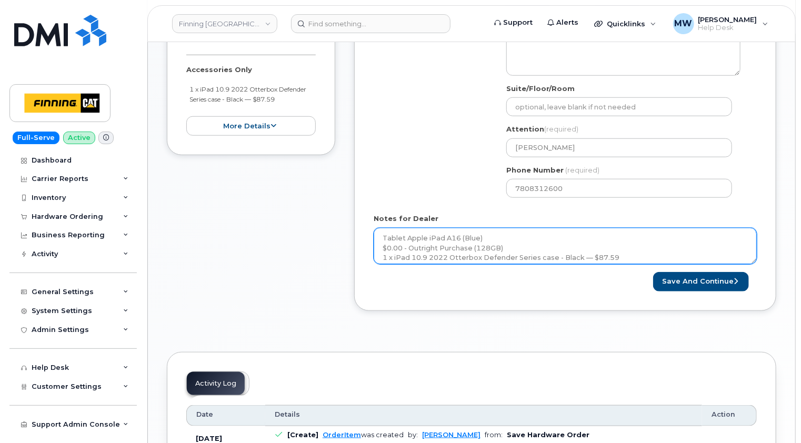
scroll to position [0, 0]
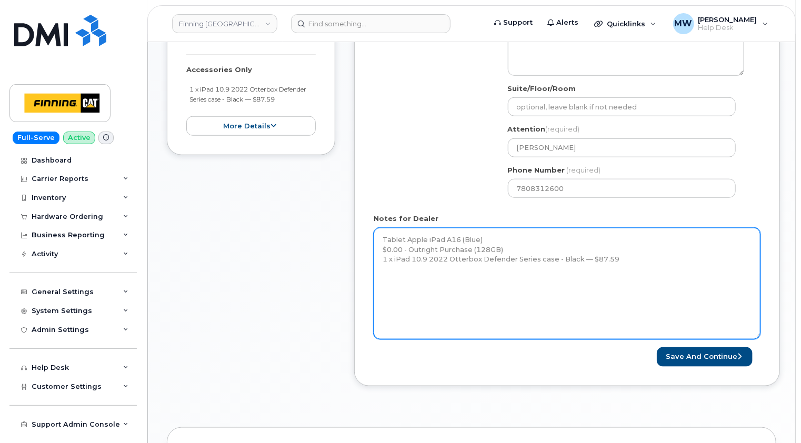
drag, startPoint x: 754, startPoint y: 258, endPoint x: 759, endPoint y: 346, distance: 87.5
click at [759, 339] on textarea "Tablet Apple iPad A16 (Blue) $0.00 - Outright Purchase (128GB) 1 x iPad 10.9 20…" at bounding box center [567, 284] width 387 height 112
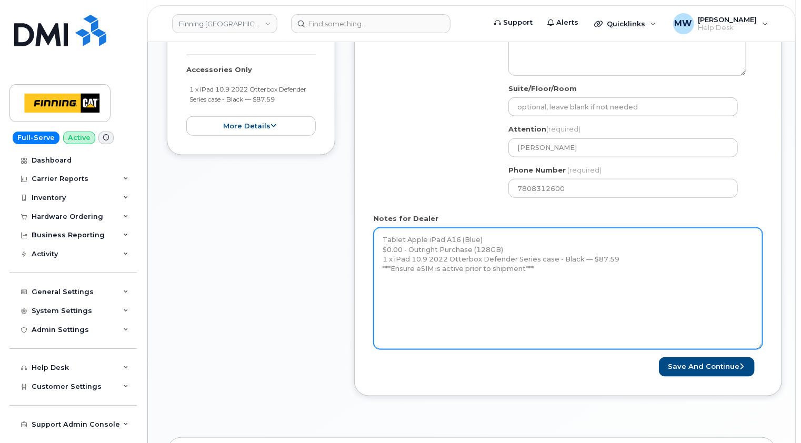
click at [450, 288] on textarea "Tablet Apple iPad A16 (Blue) $0.00 - Outright Purchase (128GB) 1 x iPad 10.9 20…" at bounding box center [568, 289] width 389 height 122
paste textarea "Telus Order #TL38660175"
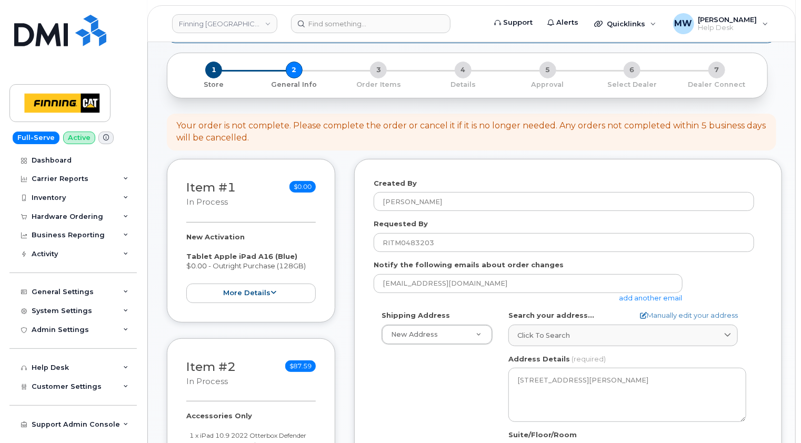
scroll to position [210, 0]
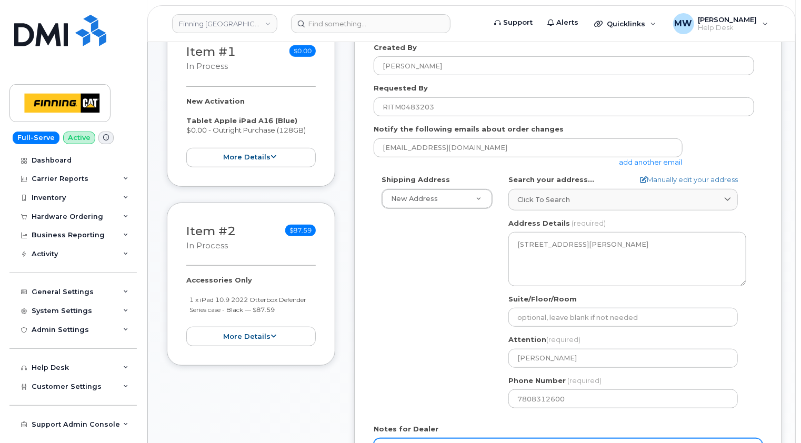
type textarea "Tablet Apple iPad A16 (Blue) $0.00 - Outright Purchase (128GB) 1 x iPad 10.9 20…"
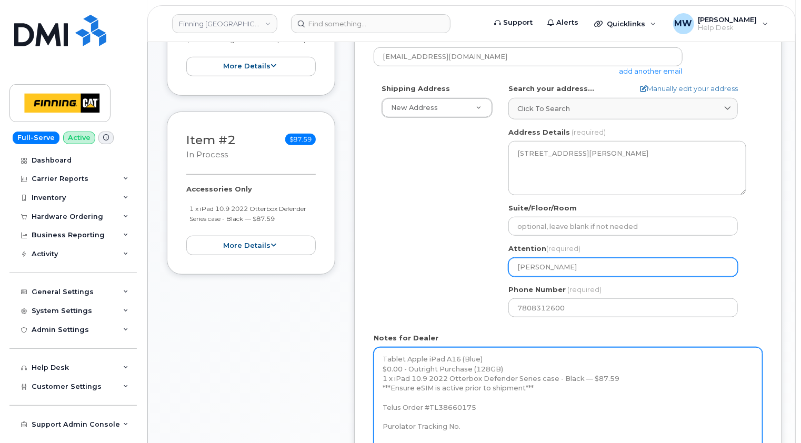
scroll to position [421, 0]
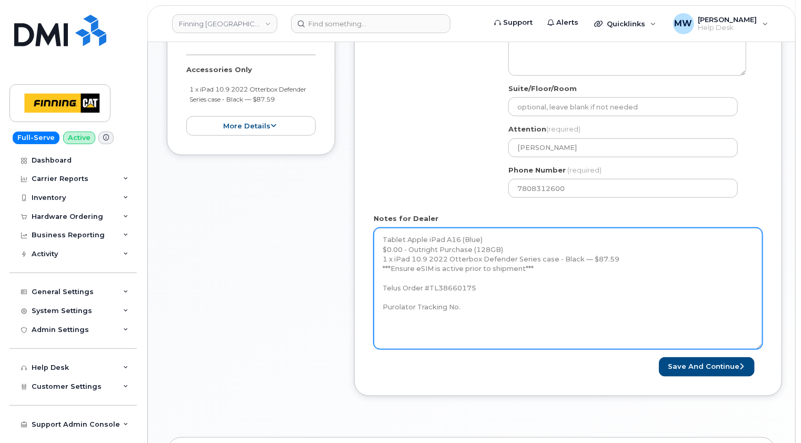
click at [539, 329] on textarea "Tablet Apple iPad A16 (Blue) $0.00 - Outright Purchase (128GB) 1 x iPad 10.9 20…" at bounding box center [568, 289] width 389 height 122
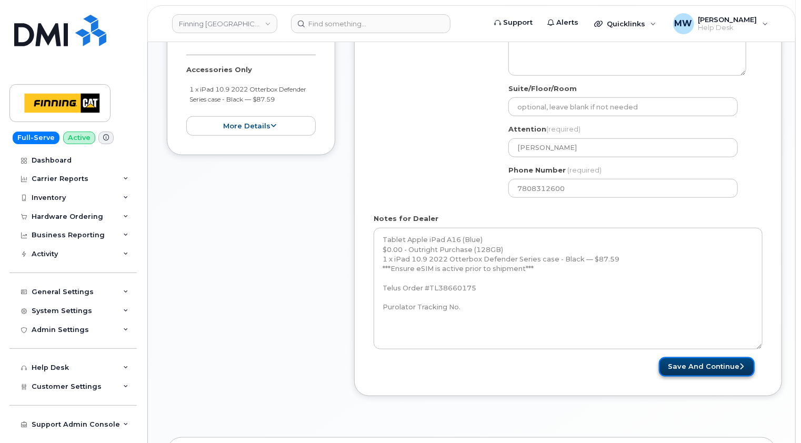
click at [698, 361] on button "Save and Continue" at bounding box center [707, 366] width 96 height 19
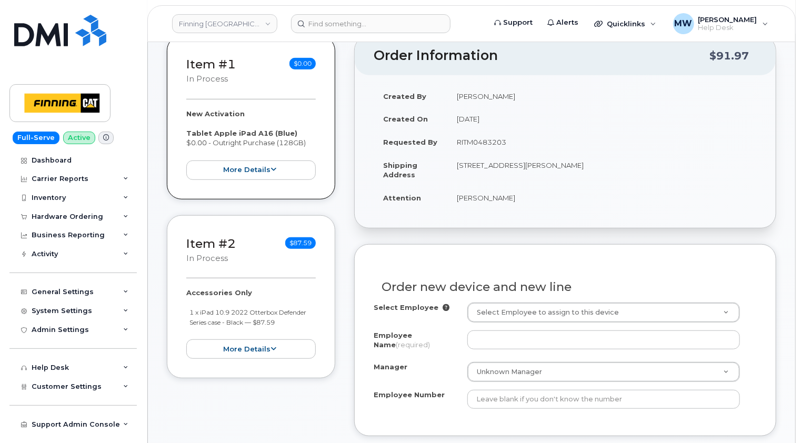
scroll to position [263, 0]
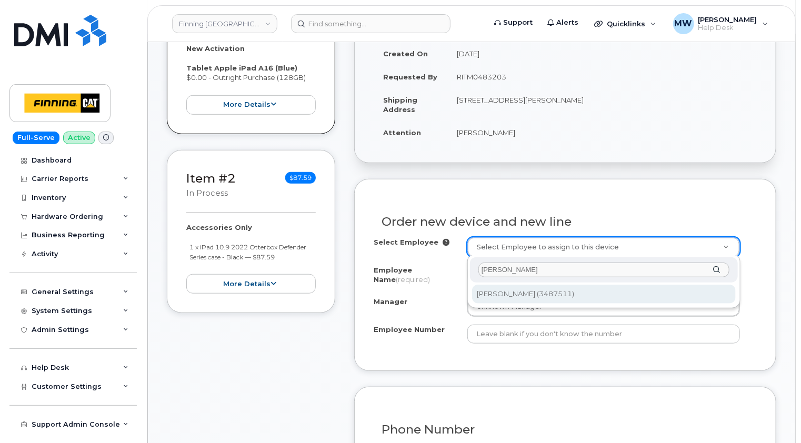
type input "[PERSON_NAME]"
type input "291449"
type input "[PERSON_NAME]"
type input "3487511"
select select "D11"
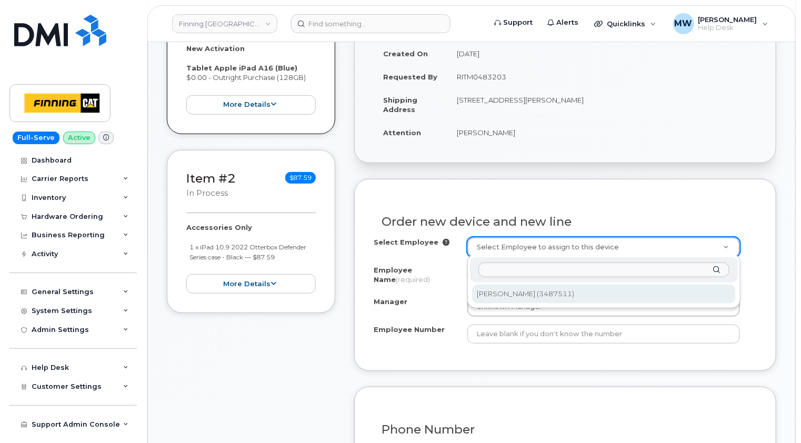
select select "CSMAAAA"
select select "58005"
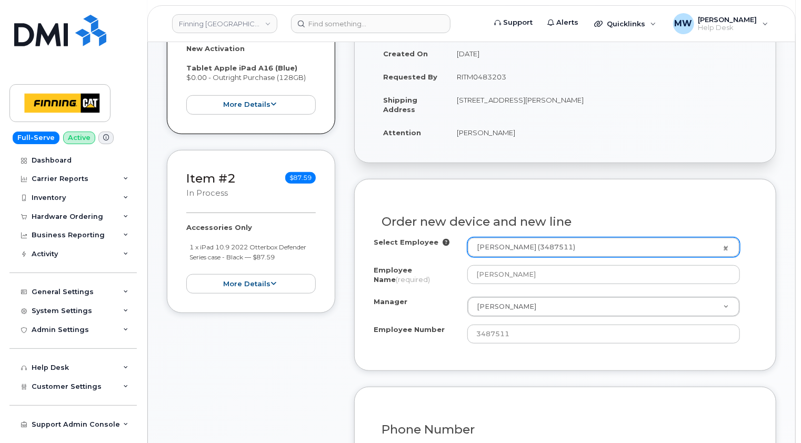
click at [772, 204] on div "Order new device and new line Select Employee [PERSON_NAME] (3487511) 291449 Em…" at bounding box center [565, 275] width 422 height 192
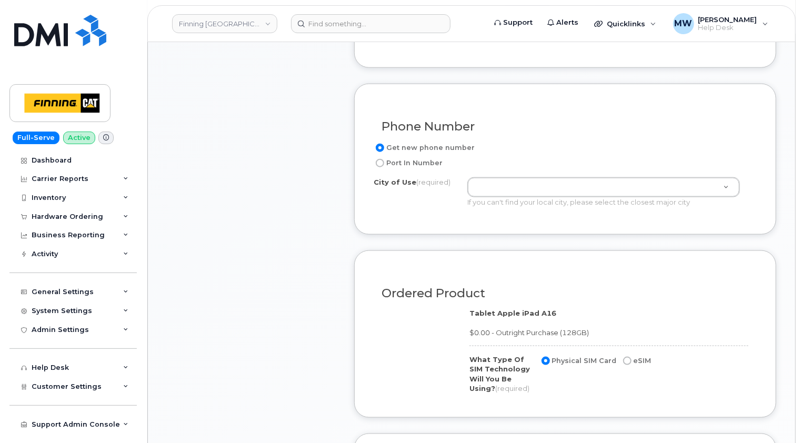
scroll to position [579, 0]
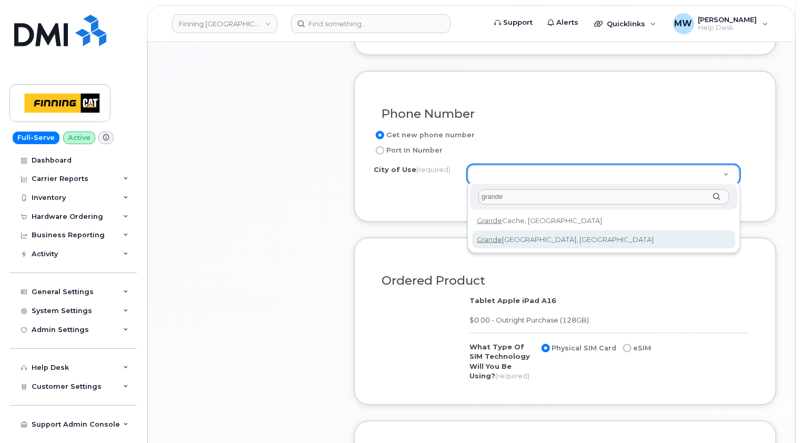
type input "grande"
type input "236"
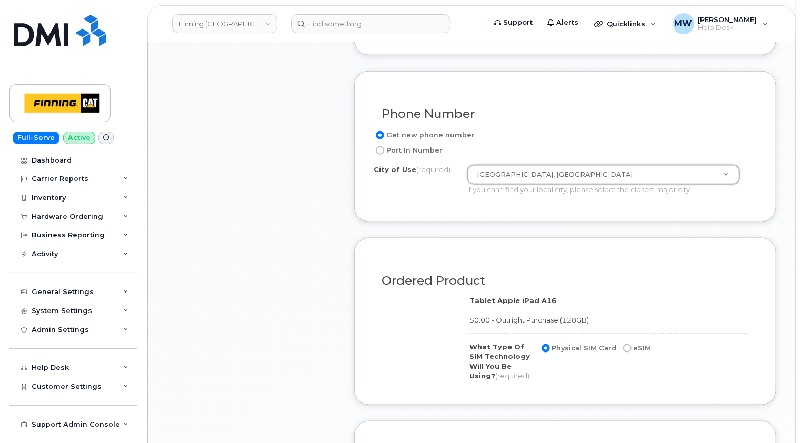
click at [623, 344] on input "eSIM" at bounding box center [627, 348] width 8 height 8
radio input "true"
click at [786, 217] on div "Order No.64149 (in process) Share Order Cancel Order To place a hardware order …" at bounding box center [471, 282] width 647 height 1638
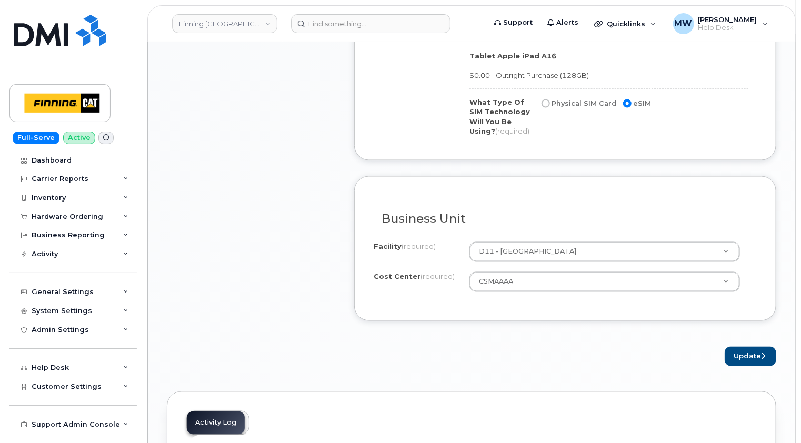
scroll to position [895, 0]
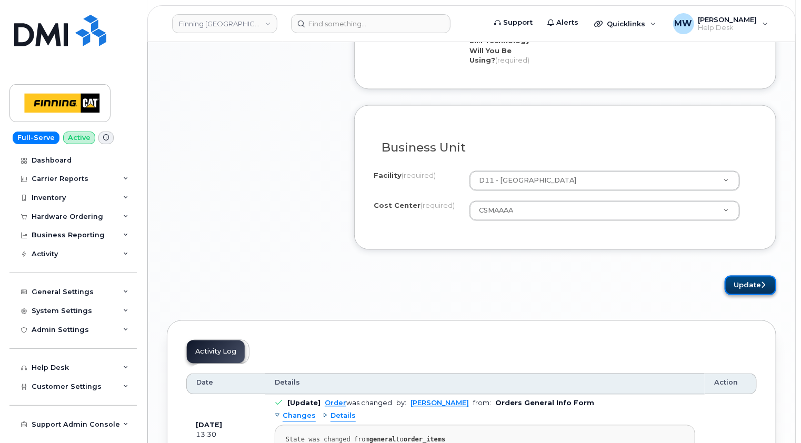
click at [755, 282] on button "Update" at bounding box center [751, 285] width 52 height 19
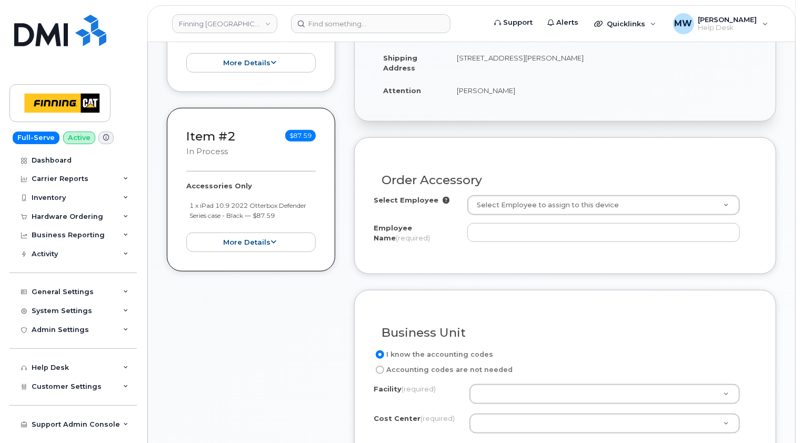
scroll to position [368, 0]
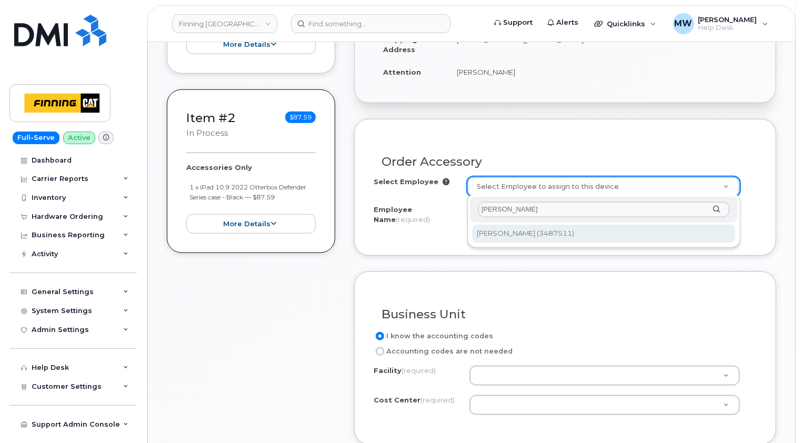
type input "[PERSON_NAME]"
type input "291449"
type input "[PERSON_NAME]"
select select "D11"
select select "CSMAAAA"
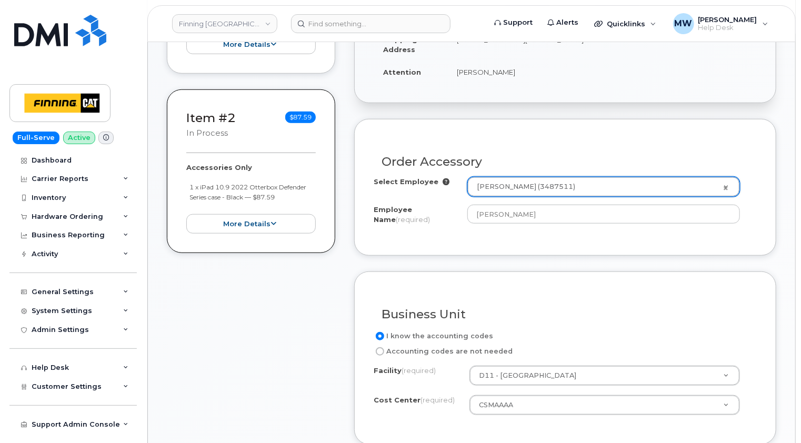
click at [763, 218] on div "Order Accessory Select Employee [PERSON_NAME] (3487511) 291449 Employee Name (r…" at bounding box center [565, 187] width 422 height 137
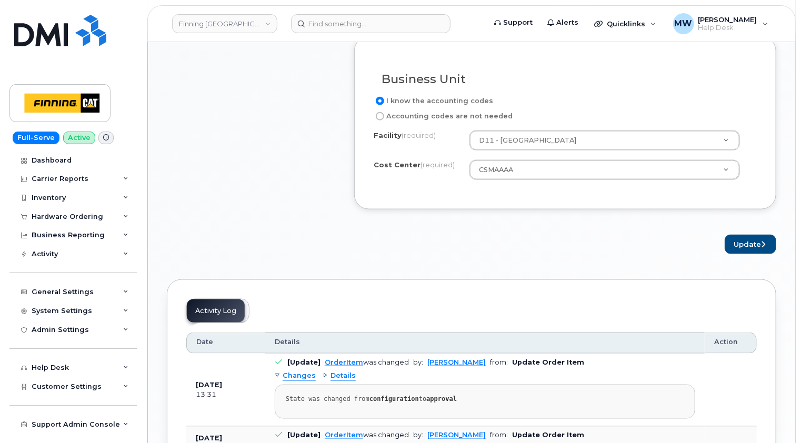
scroll to position [631, 0]
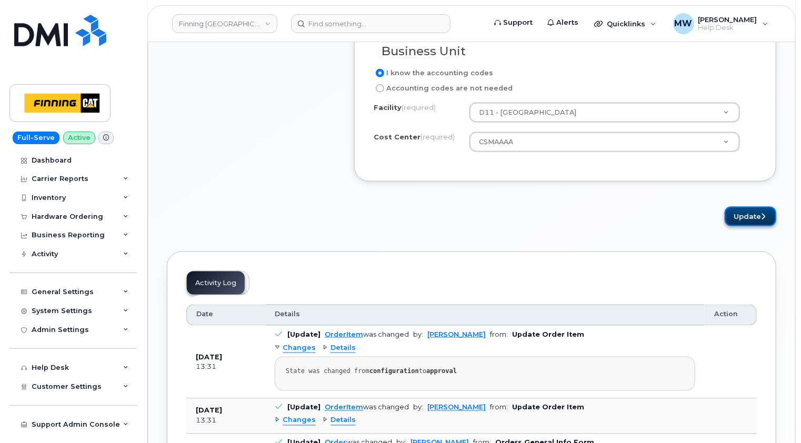
click at [751, 215] on button "Update" at bounding box center [751, 216] width 52 height 19
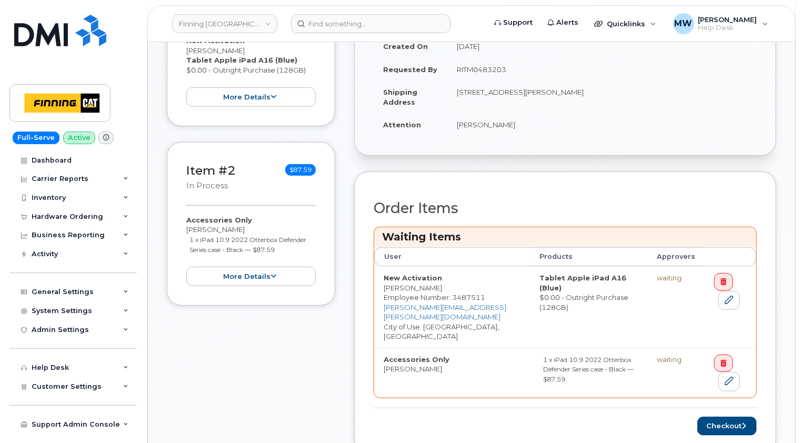
scroll to position [421, 0]
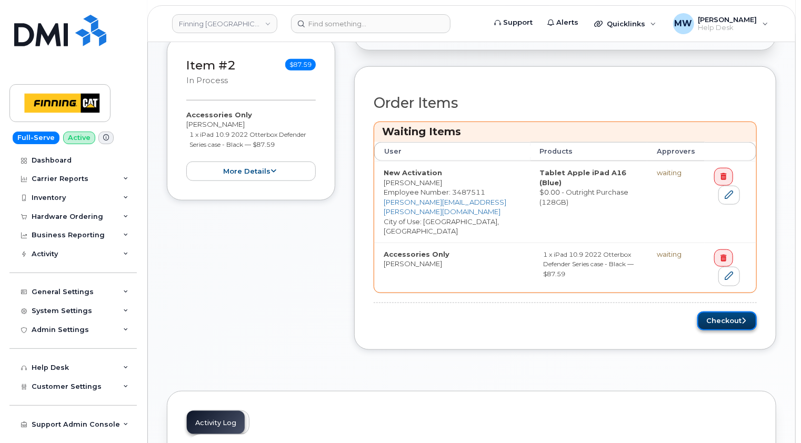
click at [735, 312] on button "Checkout" at bounding box center [726, 321] width 59 height 19
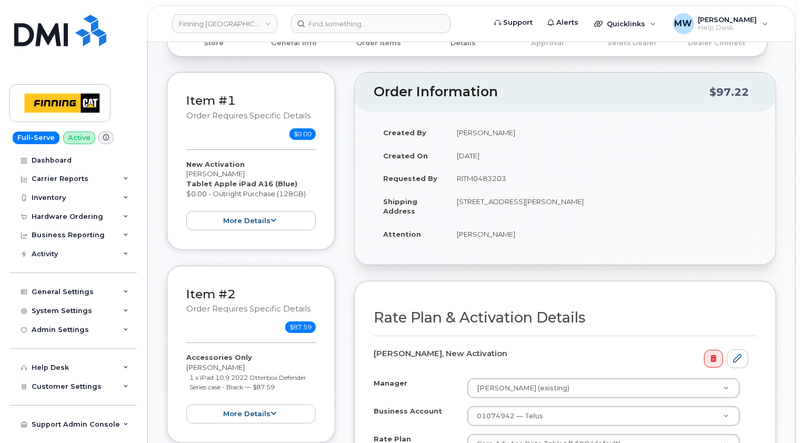
scroll to position [263, 0]
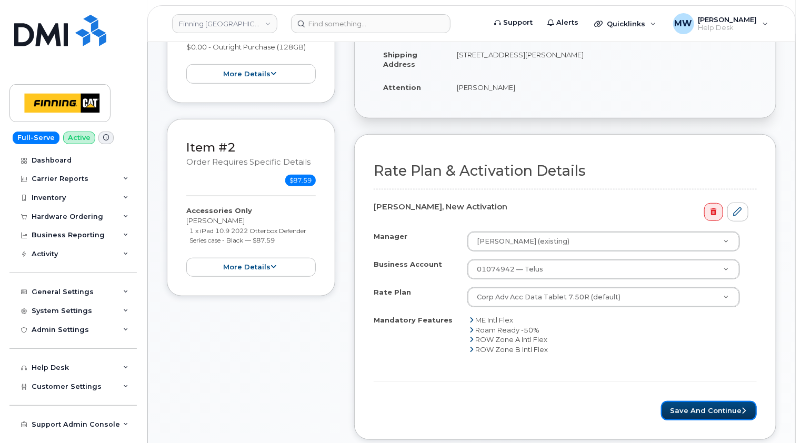
drag, startPoint x: 726, startPoint y: 411, endPoint x: 738, endPoint y: 359, distance: 53.0
click at [726, 410] on button "Save and Continue" at bounding box center [709, 410] width 96 height 19
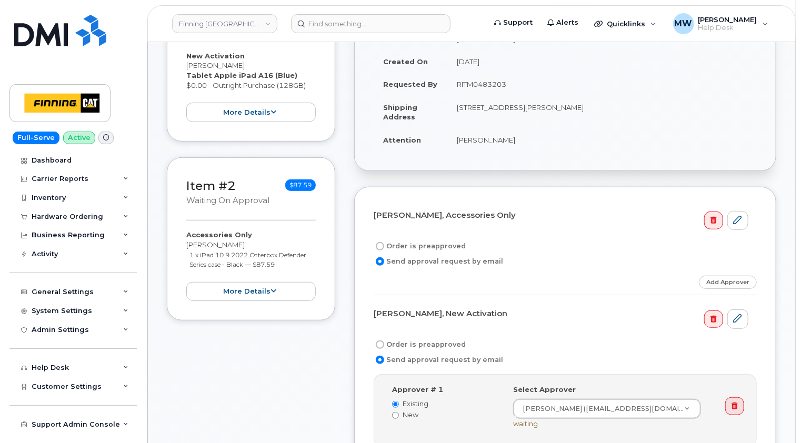
click at [440, 245] on label "Order is preapproved" at bounding box center [420, 246] width 92 height 13
click at [384, 245] on input "Order is preapproved" at bounding box center [380, 246] width 8 height 8
radio input "true"
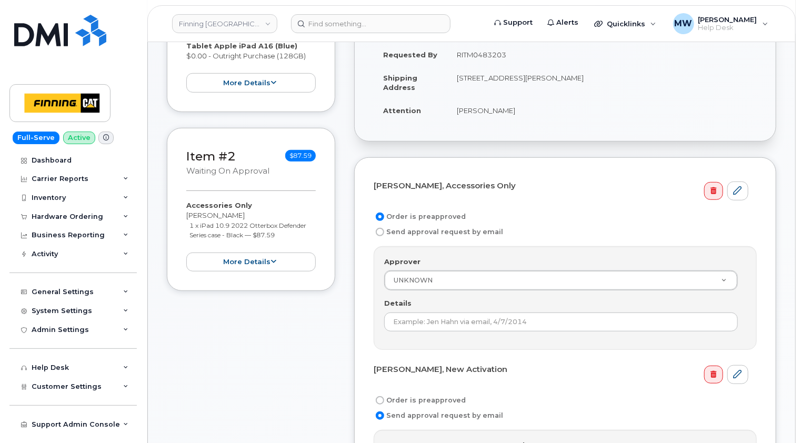
scroll to position [263, 0]
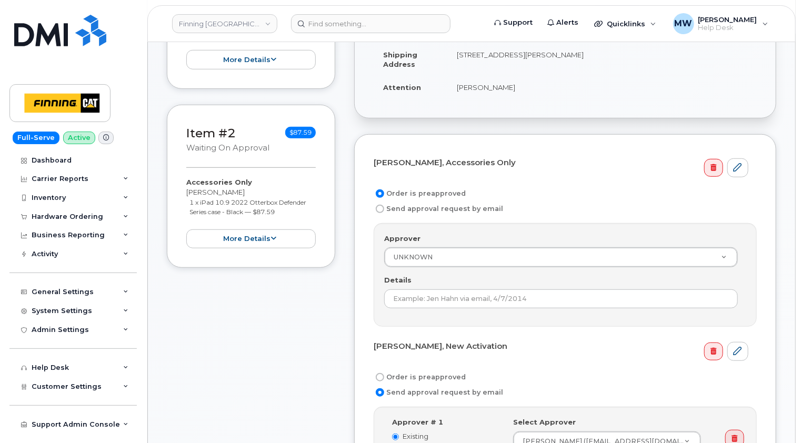
click at [440, 373] on label "Order is preapproved" at bounding box center [420, 377] width 92 height 13
click at [384, 373] on input "Order is preapproved" at bounding box center [380, 377] width 8 height 8
radio input "true"
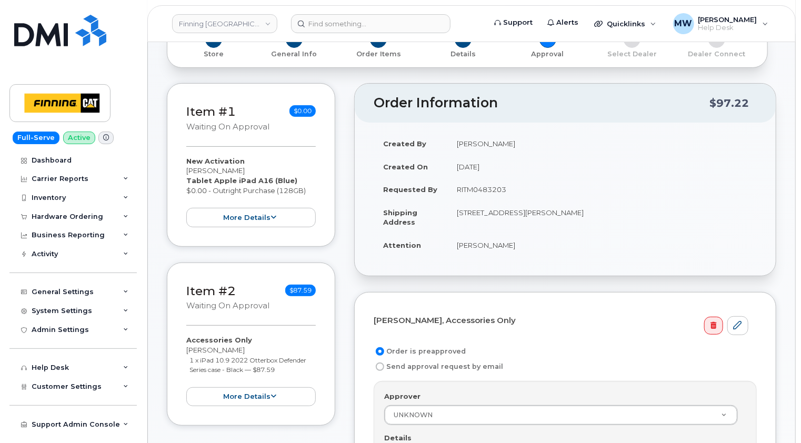
click at [489, 190] on td "RITM0483203" at bounding box center [601, 189] width 309 height 23
click at [490, 190] on td "RITM0483203" at bounding box center [601, 189] width 309 height 23
copy td "RITM0483203"
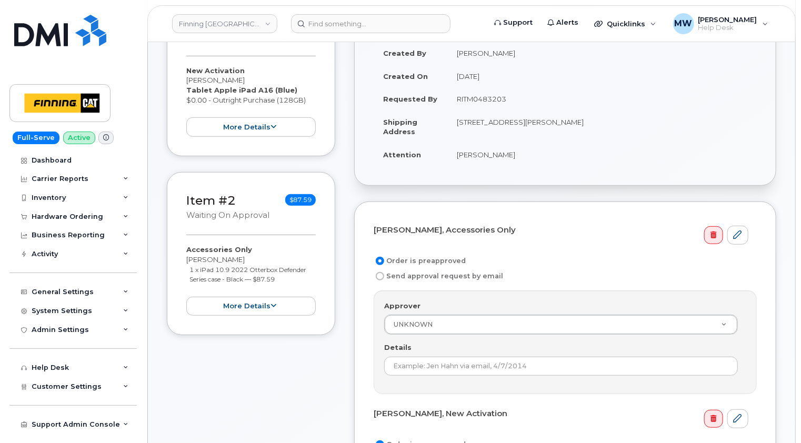
scroll to position [316, 0]
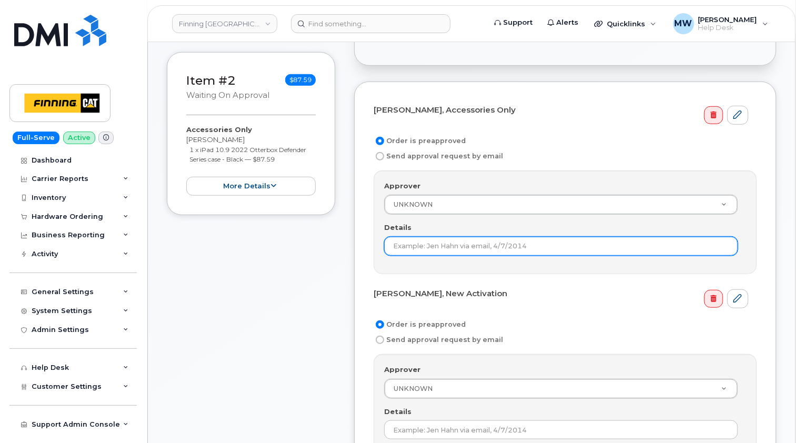
click at [485, 238] on input "Details" at bounding box center [561, 246] width 354 height 19
paste input "RITM0483203"
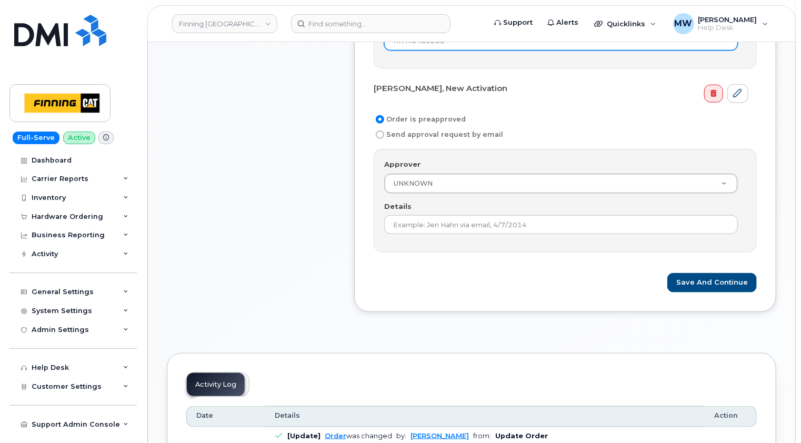
scroll to position [579, 0]
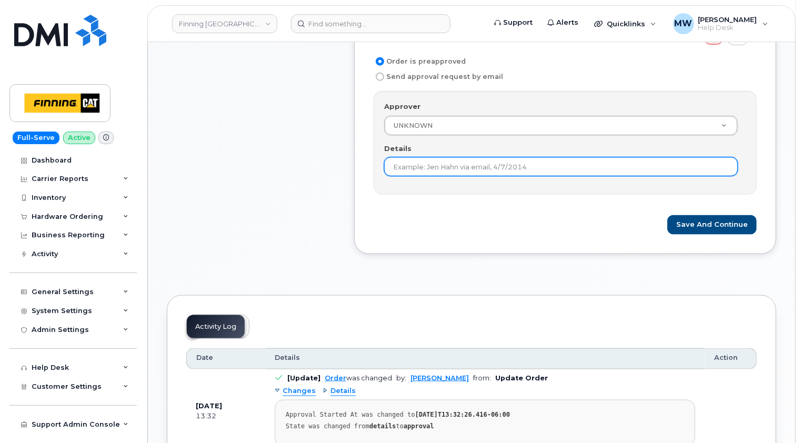
type input "RITM0483203"
click at [483, 162] on input "Details" at bounding box center [561, 166] width 354 height 19
paste input "RITM0483203"
type input "RITM0483203"
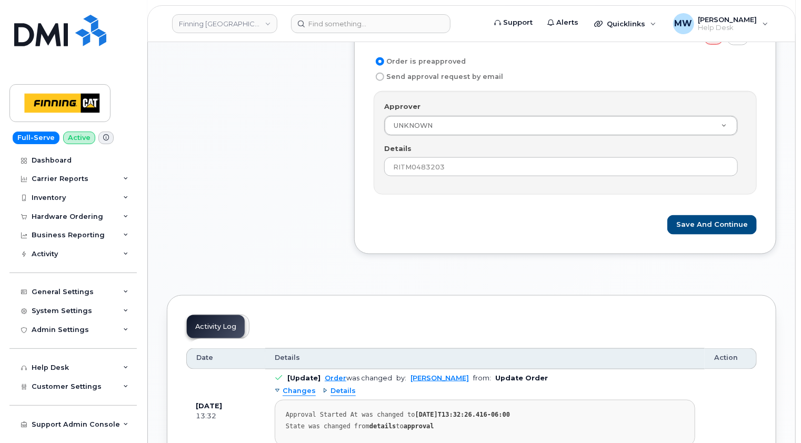
click at [604, 237] on div "Patricia Etty, Accessories Only Order is preapproved Send approval request by e…" at bounding box center [565, 36] width 422 height 436
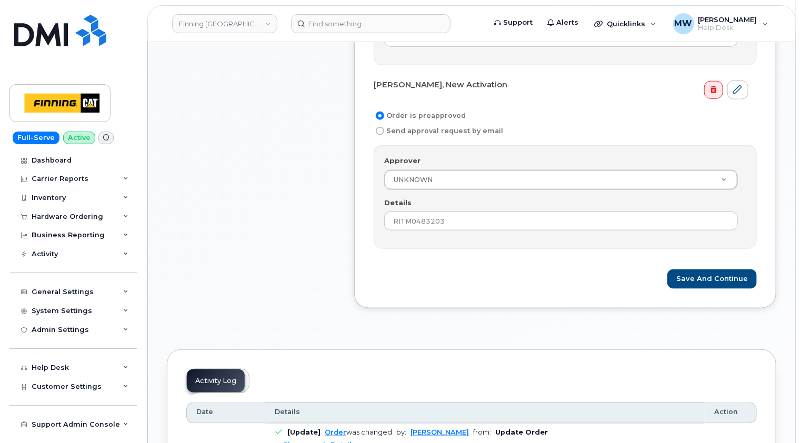
scroll to position [526, 0]
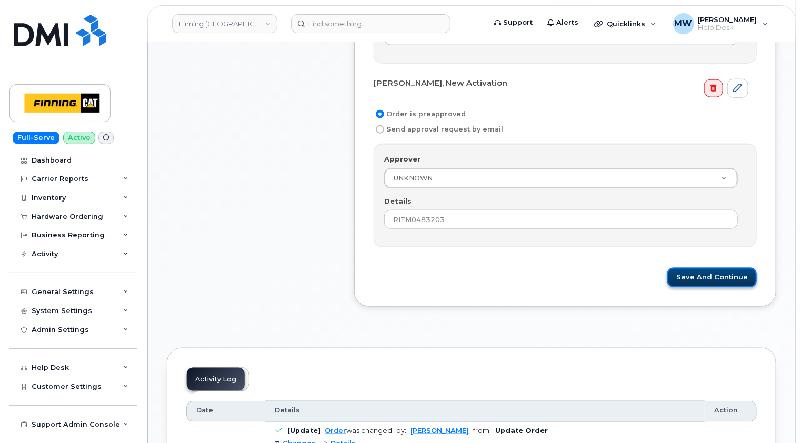
click at [733, 274] on button "Save and Continue" at bounding box center [711, 277] width 89 height 19
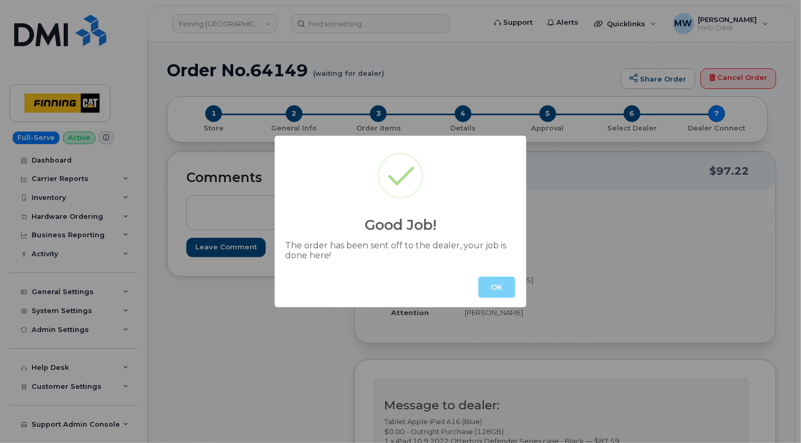
click at [483, 288] on button "OK" at bounding box center [496, 287] width 37 height 21
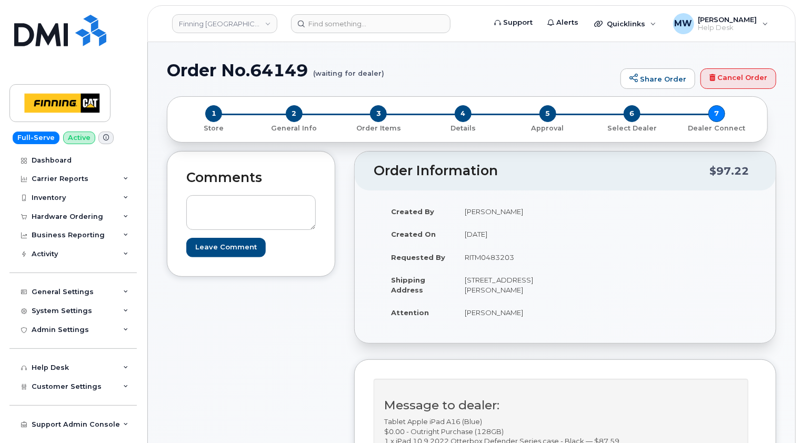
drag, startPoint x: 478, startPoint y: 298, endPoint x: 520, endPoint y: 291, distance: 43.2
click at [520, 291] on td "[STREET_ADDRESS][PERSON_NAME]" at bounding box center [506, 284] width 102 height 33
copy td "T8X 5B1"
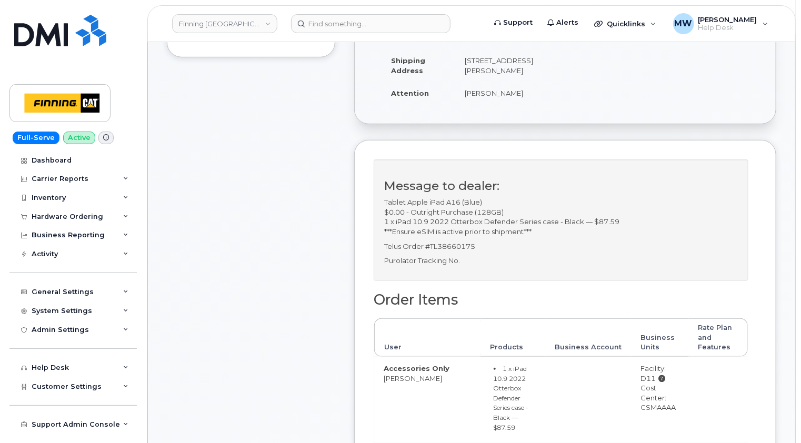
scroll to position [316, 0]
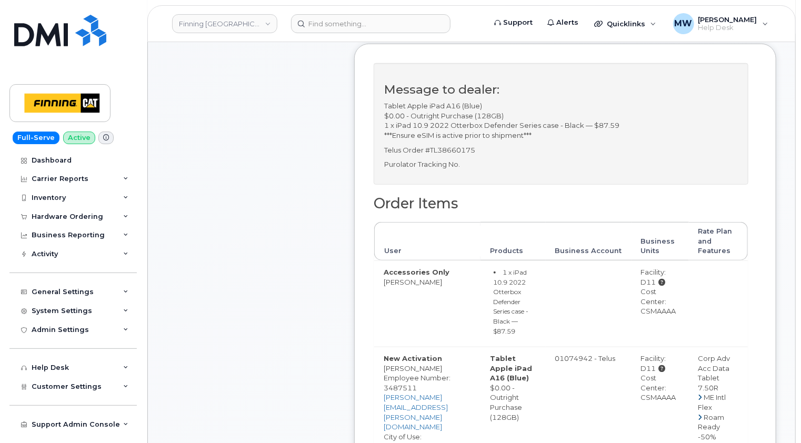
click at [664, 316] on div "Cost Center: CSMAAAA" at bounding box center [660, 301] width 38 height 29
copy div "CSMAAAA"
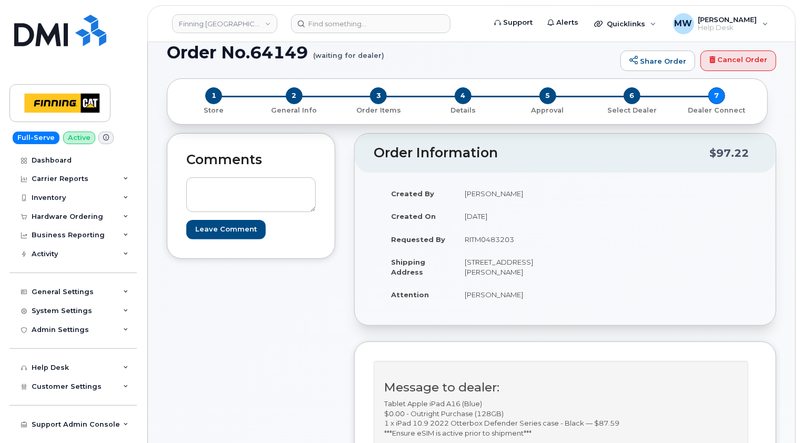
scroll to position [0, 0]
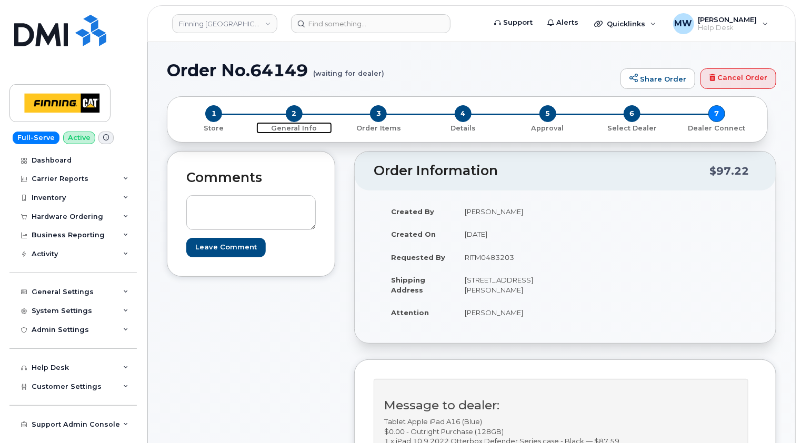
click at [293, 112] on span "2" at bounding box center [294, 113] width 17 height 17
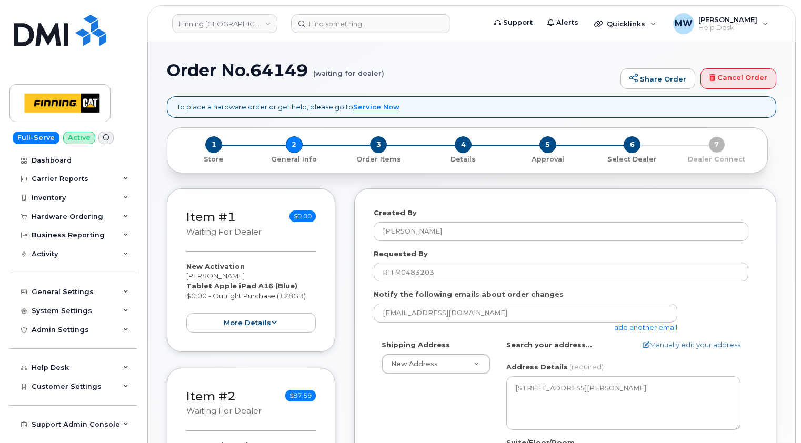
select select
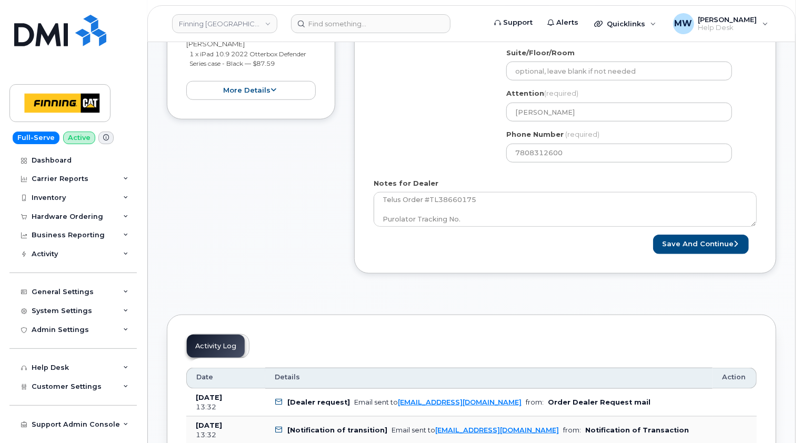
scroll to position [474, 0]
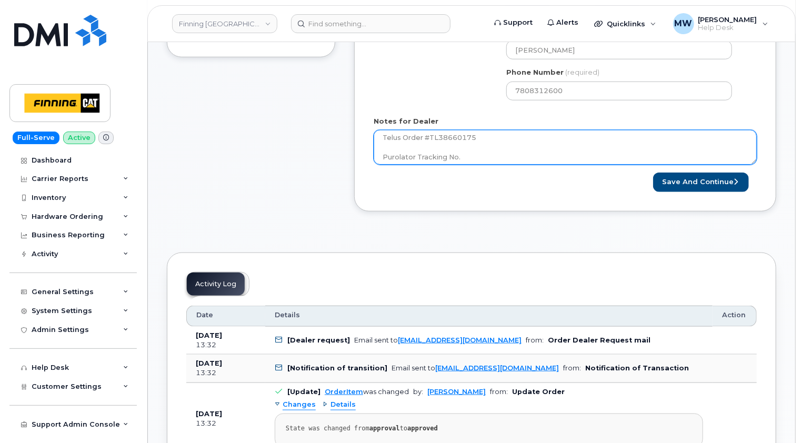
click at [471, 157] on textarea "Tablet Apple iPad A16 (Blue) $0.00 - Outright Purchase (128GB) 1 x iPad 10.9 20…" at bounding box center [565, 147] width 383 height 35
paste textarea "335639999259"
type textarea "Tablet Apple iPad A16 (Blue) $0.00 - Outright Purchase (128GB) 1 x iPad 10.9 20…"
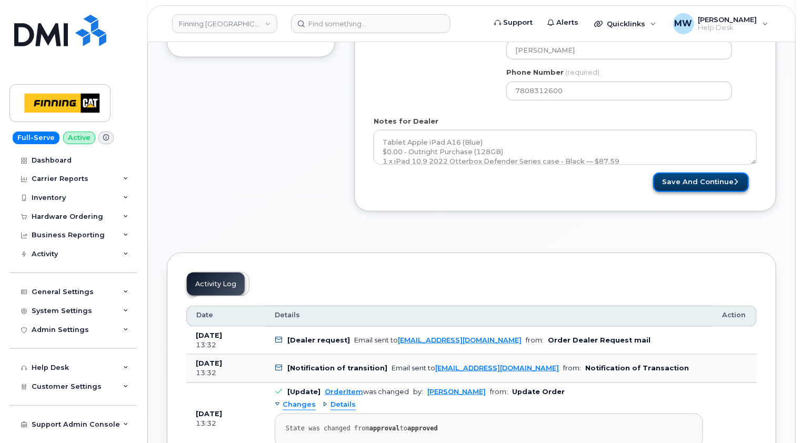
click at [702, 181] on button "Save and Continue" at bounding box center [701, 182] width 96 height 19
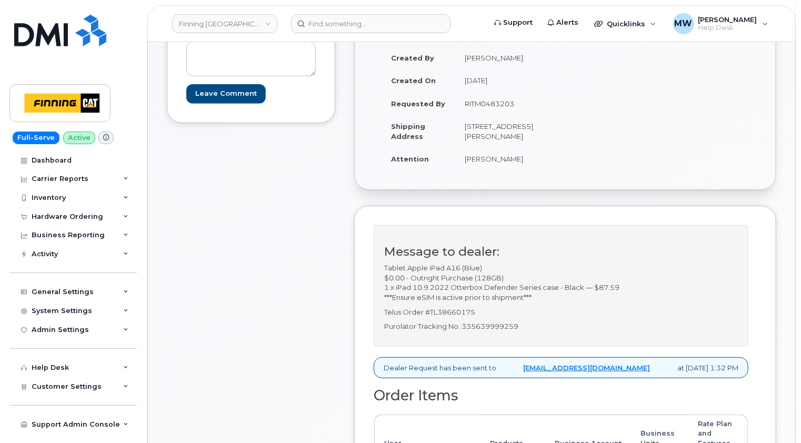
scroll to position [158, 0]
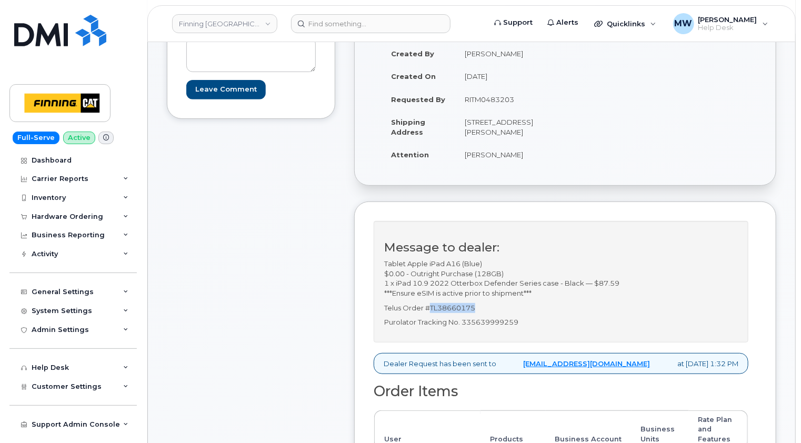
drag, startPoint x: 478, startPoint y: 315, endPoint x: 431, endPoint y: 314, distance: 46.8
click at [431, 313] on p "Telus Order #TL38660175" at bounding box center [561, 308] width 354 height 10
copy p "TL38660175"
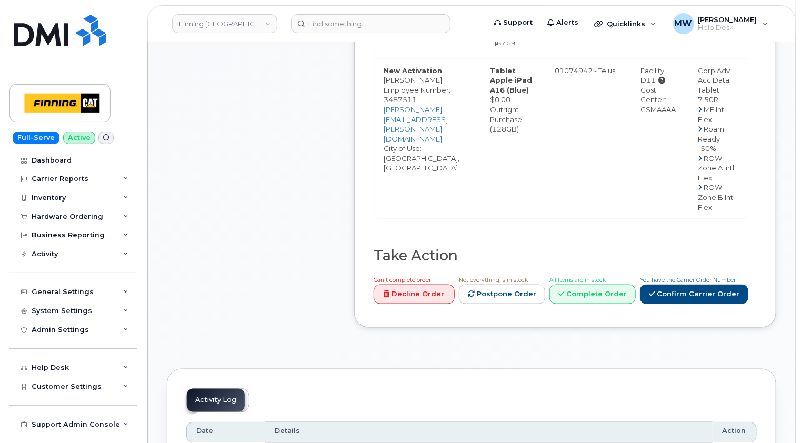
scroll to position [684, 0]
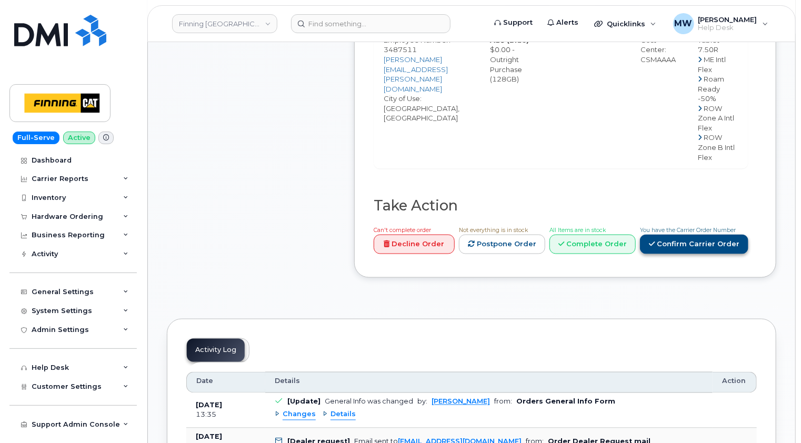
click at [720, 249] on link "Confirm Carrier Order" at bounding box center [694, 244] width 108 height 19
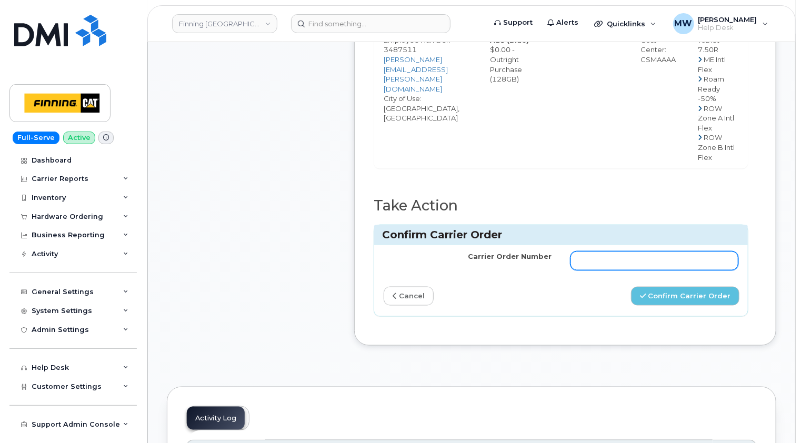
click at [619, 270] on input "Carrier Order Number" at bounding box center [654, 261] width 168 height 19
paste input "TL38660175"
type input "TL38660175"
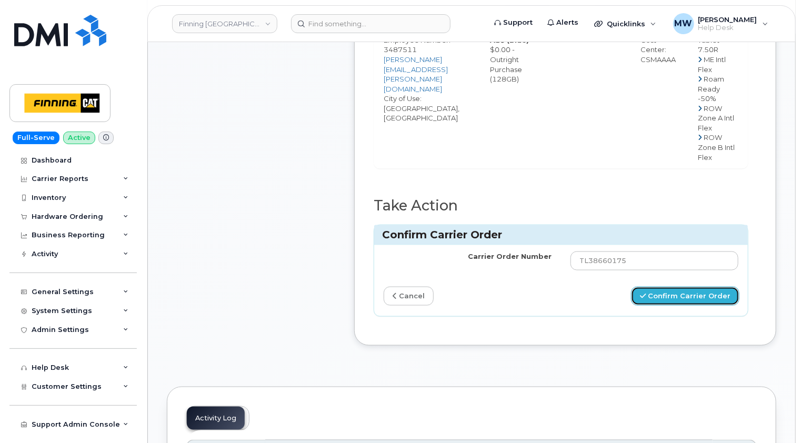
click at [697, 303] on button "Confirm Carrier Order" at bounding box center [685, 296] width 108 height 19
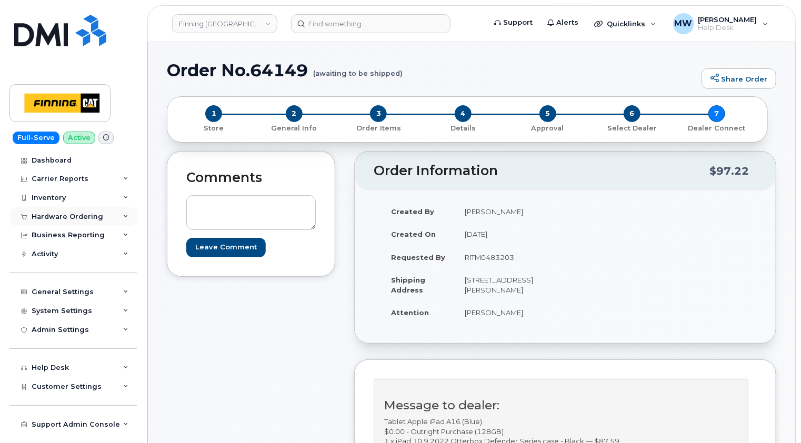
click at [80, 217] on div "Hardware Ordering" at bounding box center [68, 217] width 72 height 8
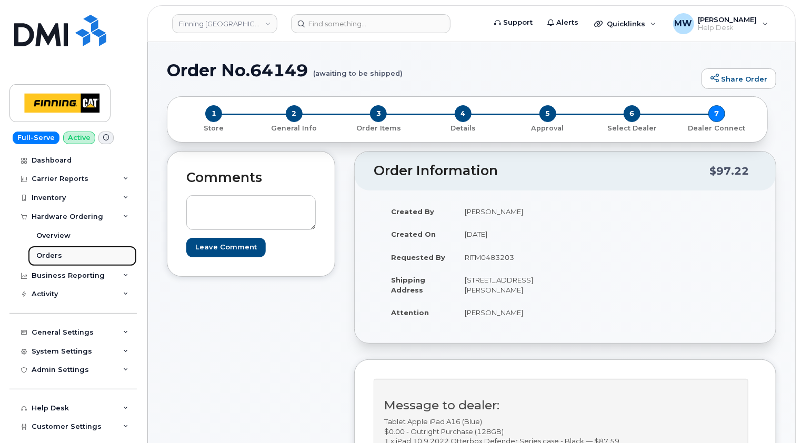
click at [59, 252] on div "Orders" at bounding box center [49, 255] width 26 height 9
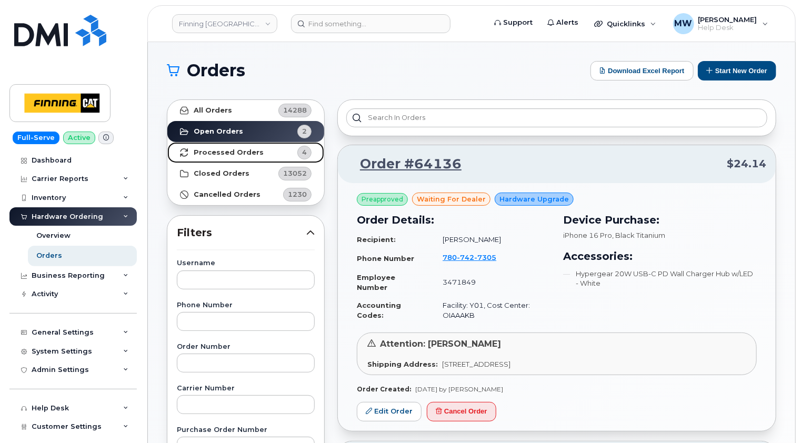
click at [215, 155] on strong "Processed Orders" at bounding box center [229, 152] width 70 height 8
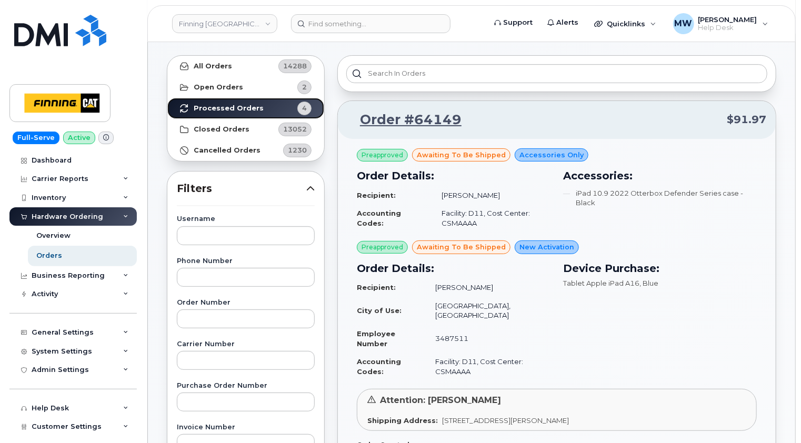
scroll to position [105, 0]
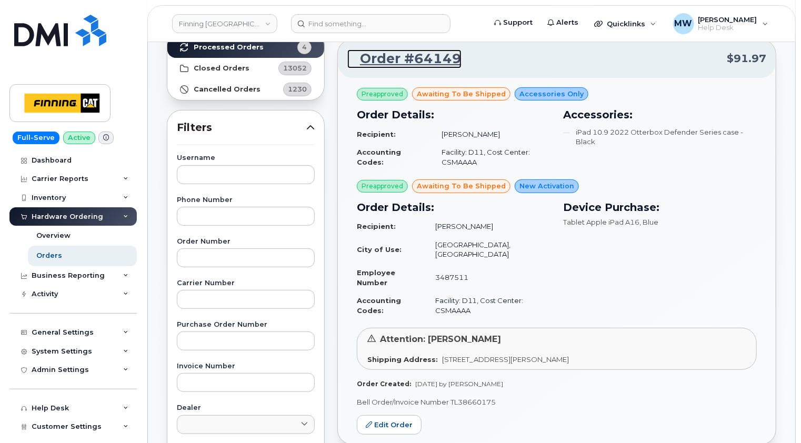
click at [430, 59] on link "Order #64149" at bounding box center [404, 58] width 114 height 19
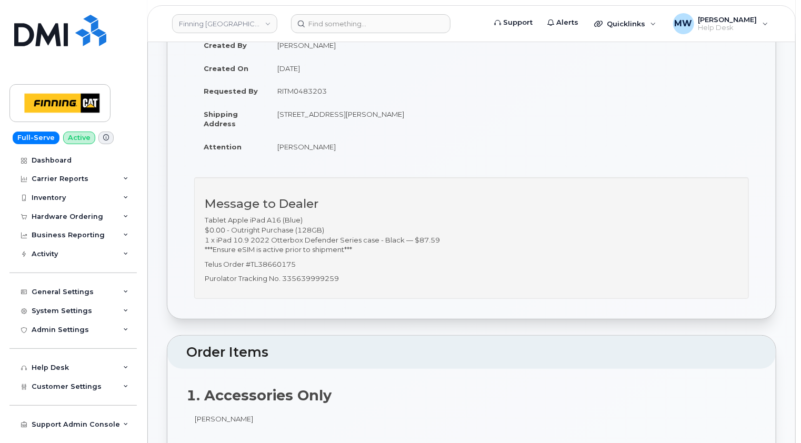
scroll to position [210, 0]
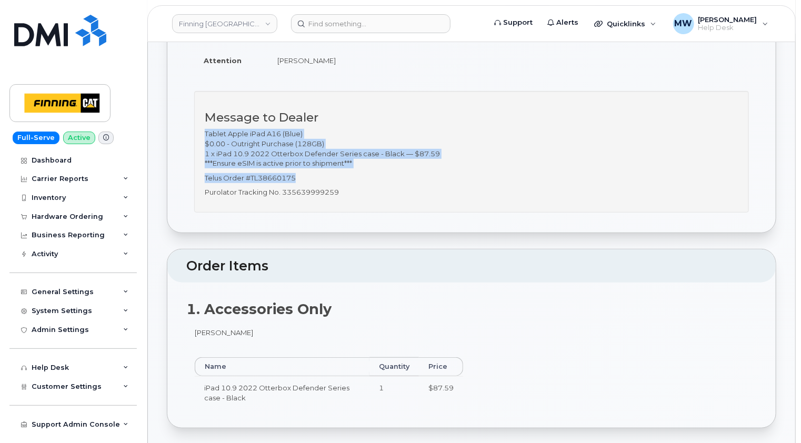
drag, startPoint x: 309, startPoint y: 175, endPoint x: 204, endPoint y: 134, distance: 113.0
click at [204, 134] on div "Message to Dealer Tablet Apple iPad A16 (Blue) $0.00 - Outright Purchase (128GB…" at bounding box center [471, 152] width 555 height 122
copy div "Tablet Apple iPad A16 (Blue) $0.00 - Outright Purchase (128GB) 1 x iPad 10.9 20…"
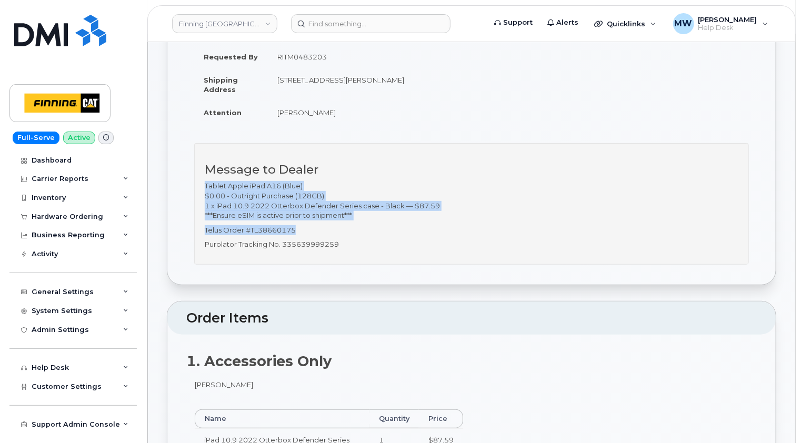
scroll to position [0, 0]
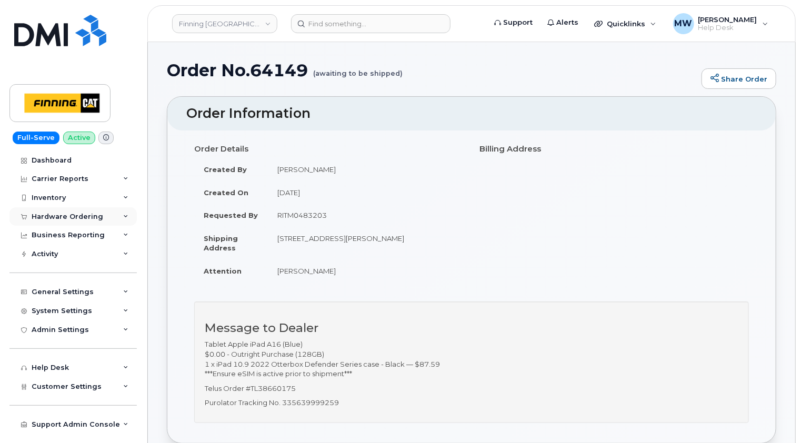
click at [68, 210] on div "Hardware Ordering" at bounding box center [72, 216] width 127 height 19
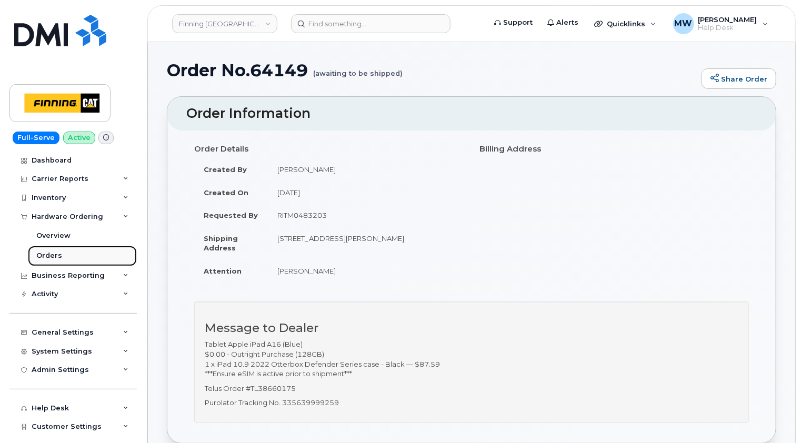
click at [47, 253] on div "Orders" at bounding box center [49, 255] width 26 height 9
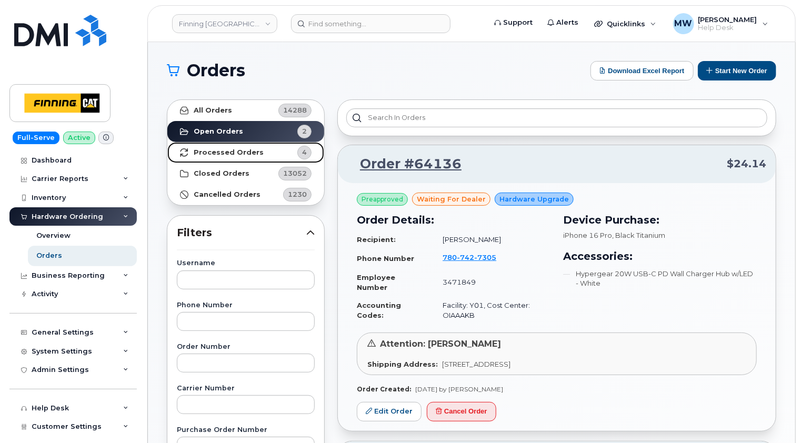
click at [202, 152] on strong "Processed Orders" at bounding box center [229, 152] width 70 height 8
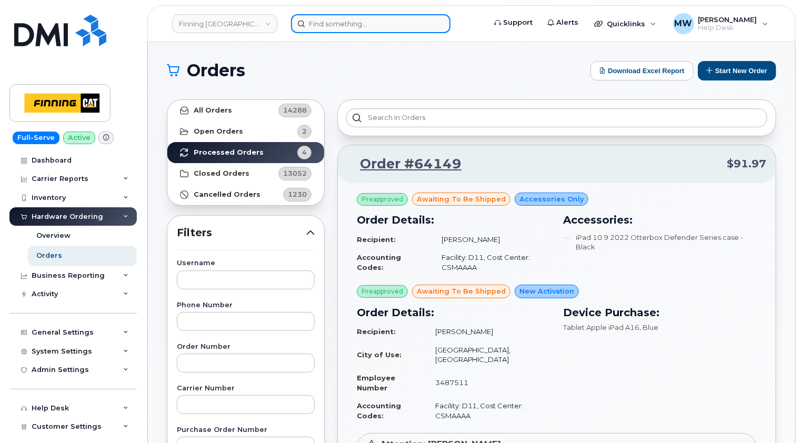
click at [357, 27] on input at bounding box center [370, 23] width 159 height 19
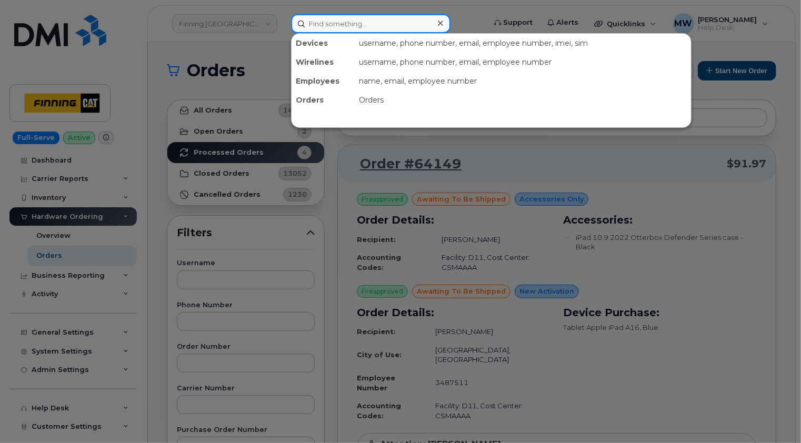
paste input "(587) 643-1091"
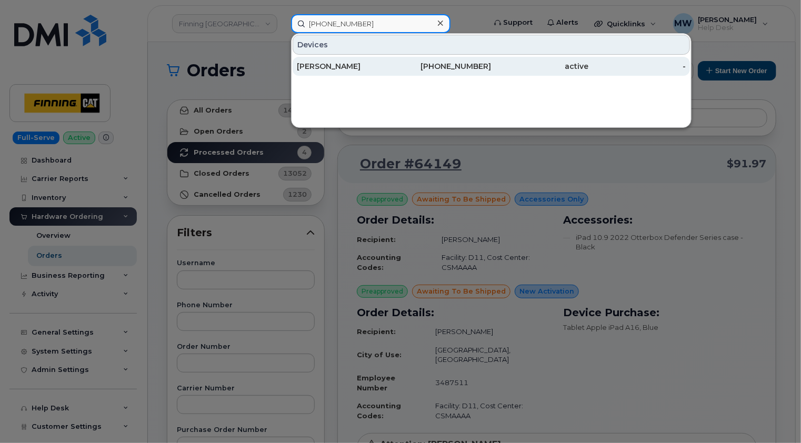
type input "(587) 643-1091"
click at [374, 65] on div "[PERSON_NAME]" at bounding box center [345, 66] width 97 height 11
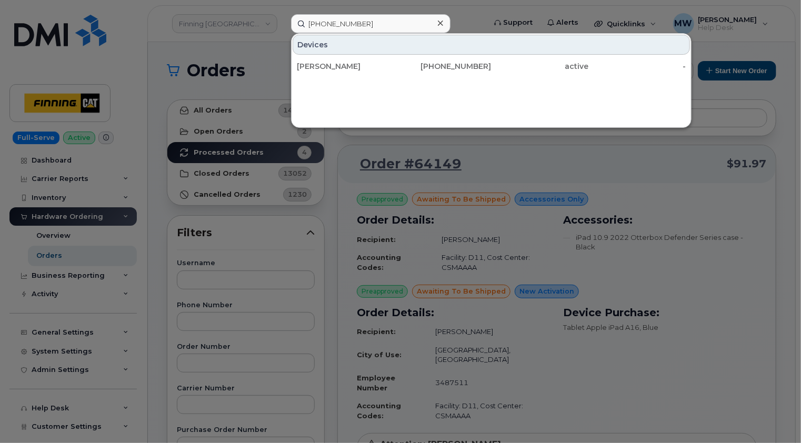
click at [440, 22] on icon at bounding box center [440, 23] width 5 height 5
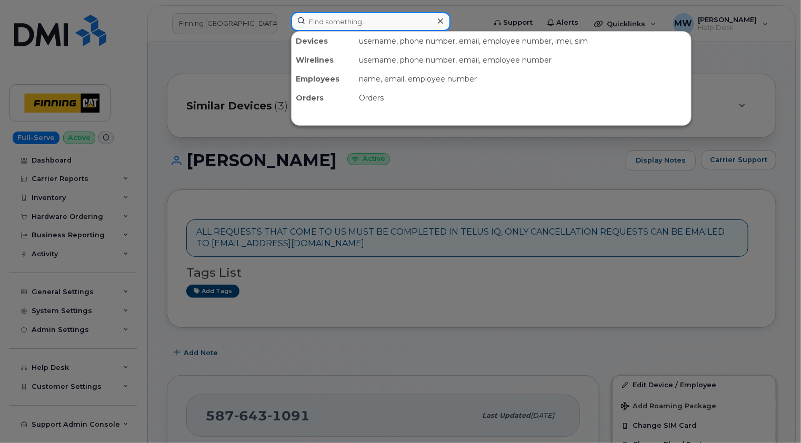
click at [368, 21] on input at bounding box center [370, 21] width 159 height 19
paste input "(587) 645-0499"
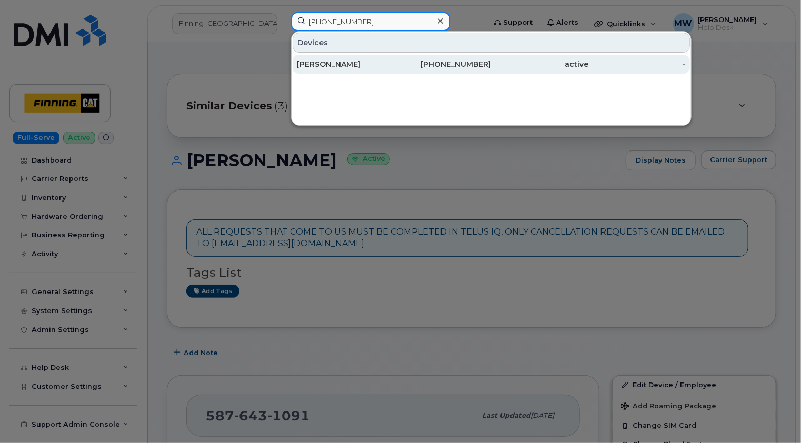
type input "(587) 645-0499"
click at [347, 63] on div "[PERSON_NAME]" at bounding box center [345, 64] width 97 height 11
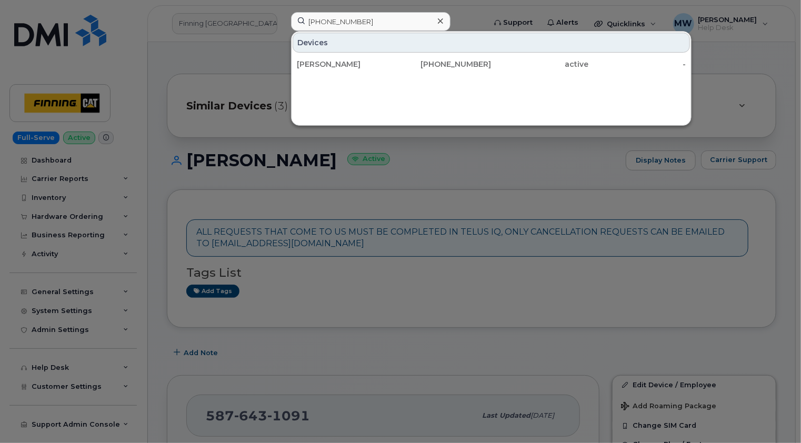
click at [438, 19] on icon at bounding box center [440, 20] width 5 height 5
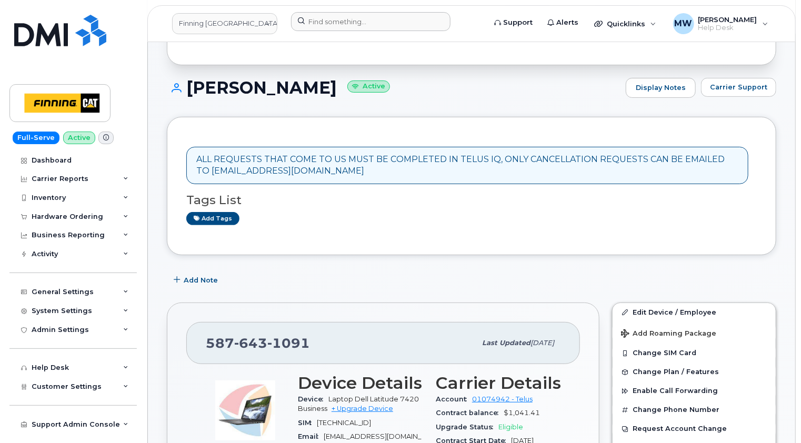
scroll to position [158, 0]
